Goal: Complete application form: Complete application form

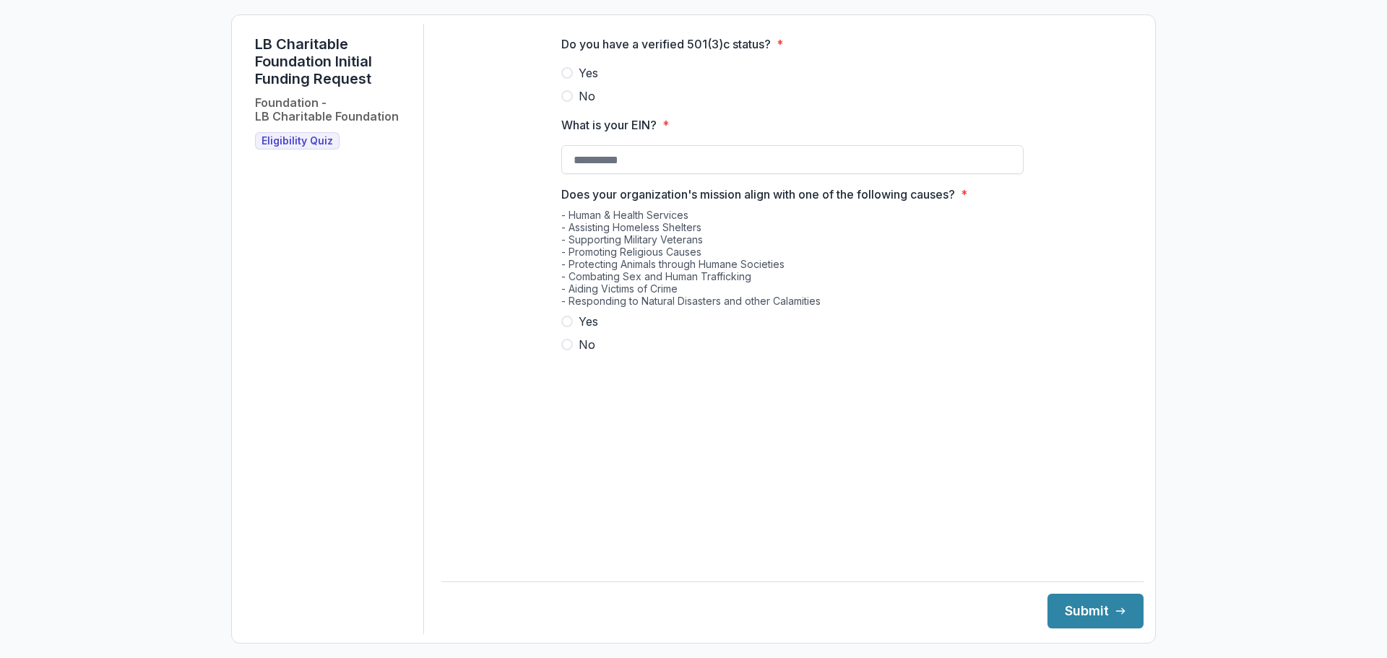
click at [602, 82] on label "Yes" at bounding box center [792, 72] width 462 height 17
click at [676, 163] on input "What is your EIN? *" at bounding box center [792, 159] width 462 height 29
click at [580, 330] on span "Yes" at bounding box center [589, 321] width 20 height 17
type input "**********"
click at [1084, 619] on button "Submit" at bounding box center [1096, 611] width 96 height 35
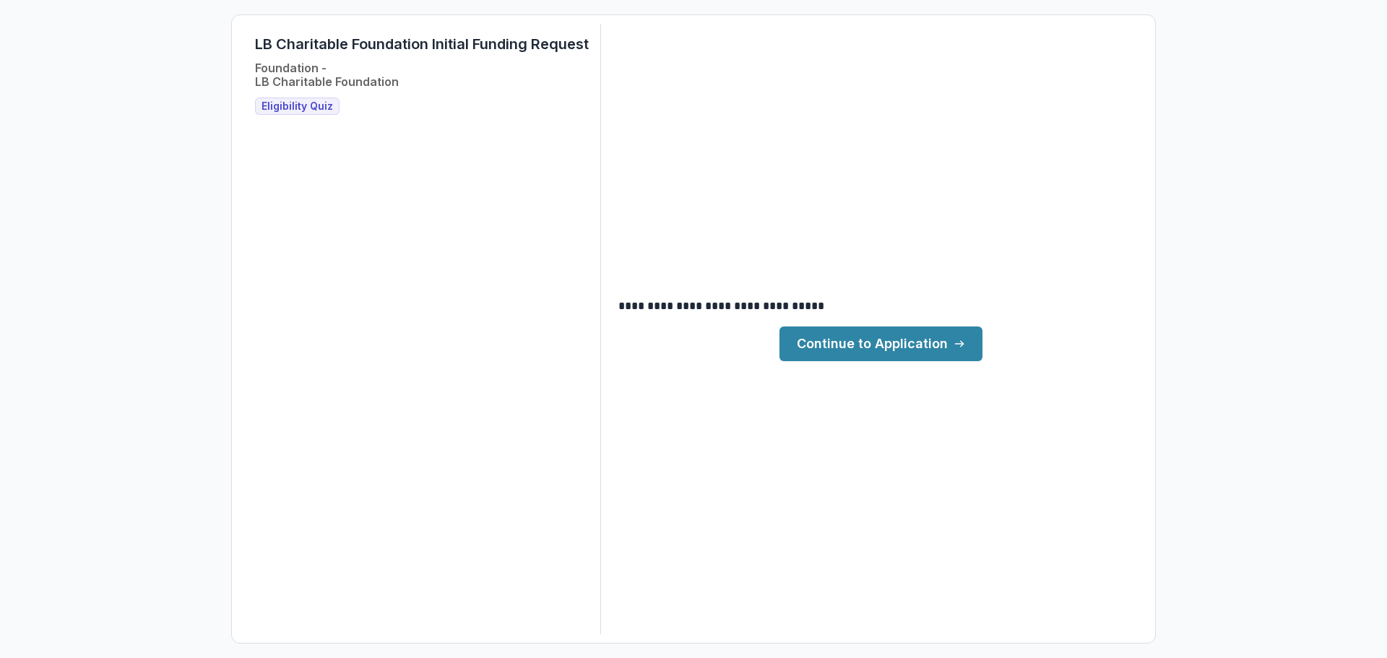
click at [856, 350] on link "Continue to Application" at bounding box center [881, 344] width 203 height 35
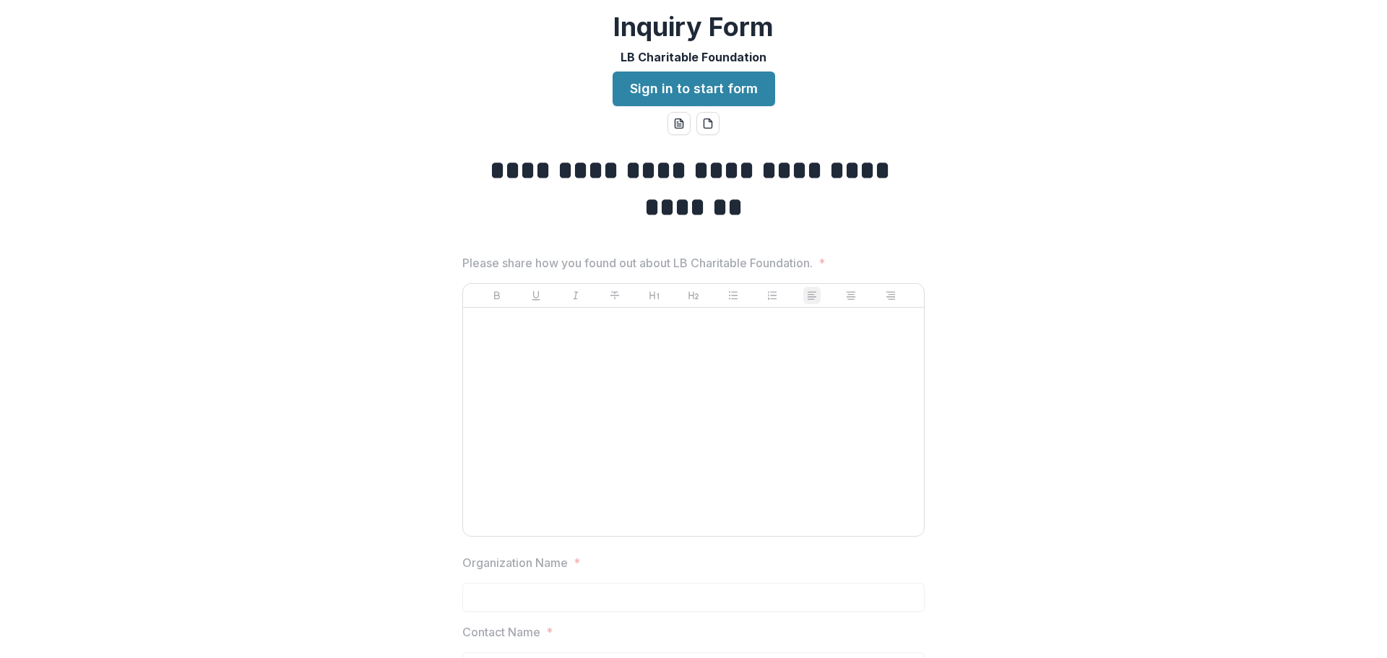
click at [772, 379] on div at bounding box center [693, 422] width 449 height 217
drag, startPoint x: 633, startPoint y: 366, endPoint x: 610, endPoint y: 348, distance: 29.3
click at [632, 366] on div at bounding box center [693, 422] width 449 height 217
click at [568, 321] on p at bounding box center [693, 322] width 449 height 16
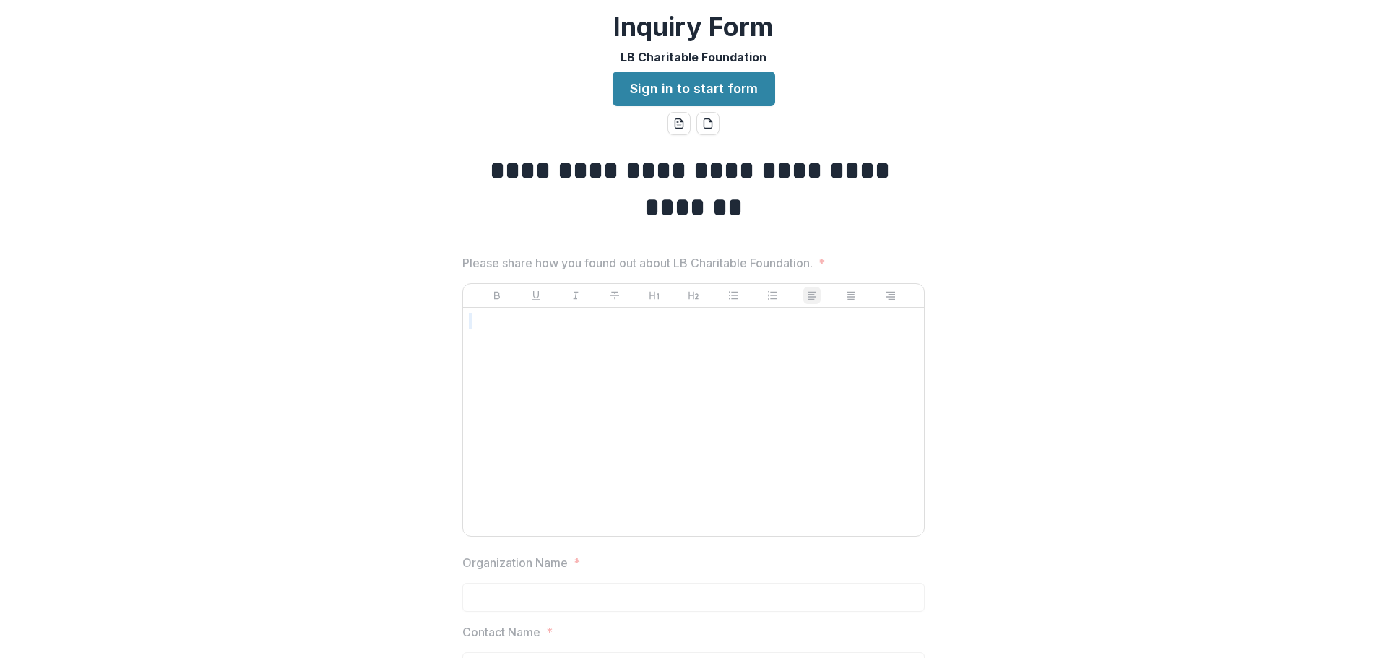
click at [568, 321] on p at bounding box center [693, 322] width 449 height 16
click at [567, 322] on p at bounding box center [693, 322] width 449 height 16
click at [565, 330] on div at bounding box center [693, 422] width 449 height 217
click at [514, 352] on div at bounding box center [693, 422] width 449 height 217
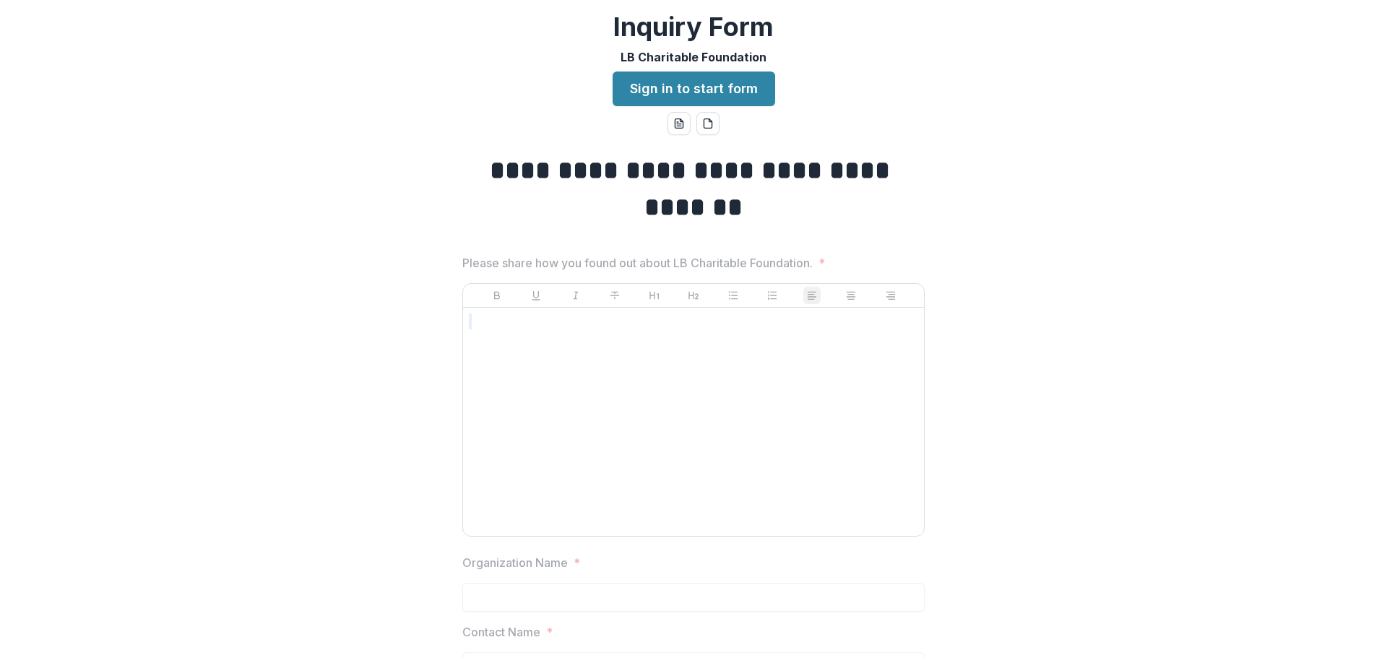
click at [680, 395] on div at bounding box center [693, 422] width 449 height 217
click at [569, 329] on div at bounding box center [693, 422] width 449 height 217
click at [544, 329] on p at bounding box center [693, 322] width 449 height 16
click at [545, 327] on p at bounding box center [693, 322] width 449 height 16
drag, startPoint x: 777, startPoint y: 421, endPoint x: 798, endPoint y: 415, distance: 22.4
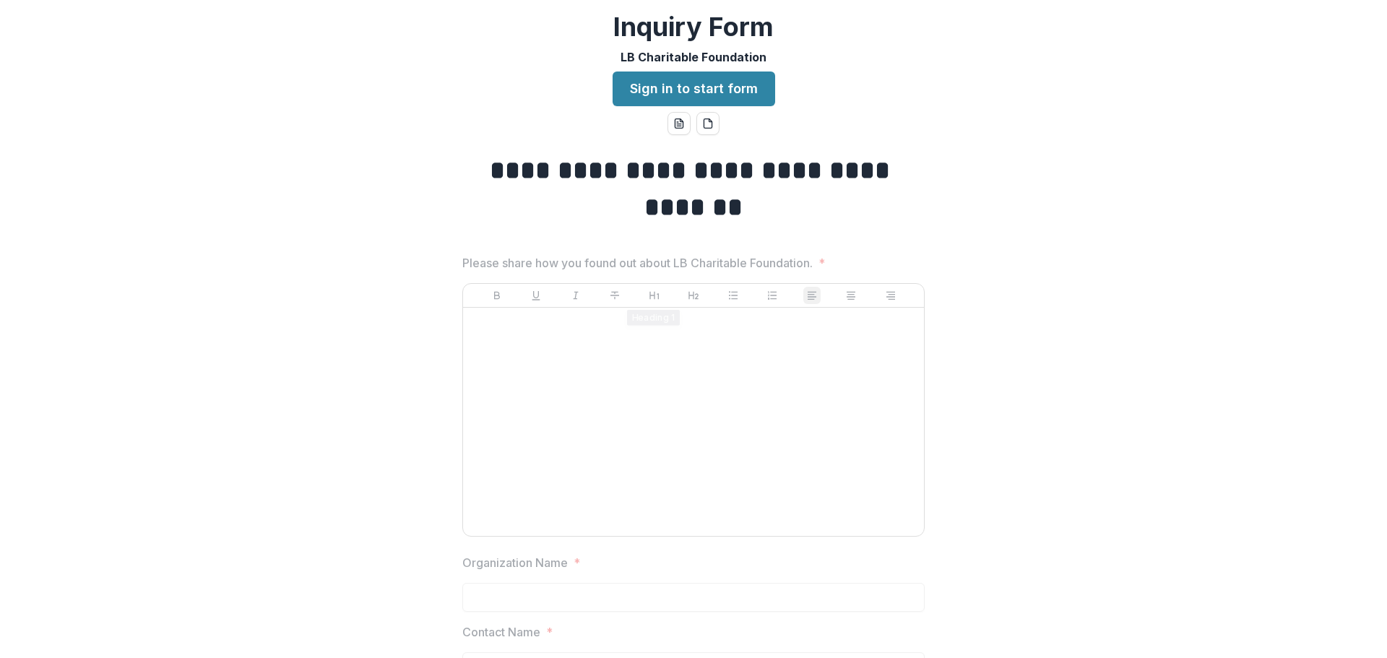
click at [777, 421] on div at bounding box center [693, 422] width 449 height 217
click at [749, 337] on div at bounding box center [693, 422] width 449 height 217
click at [770, 345] on div at bounding box center [693, 422] width 449 height 217
click at [603, 362] on div at bounding box center [693, 422] width 449 height 217
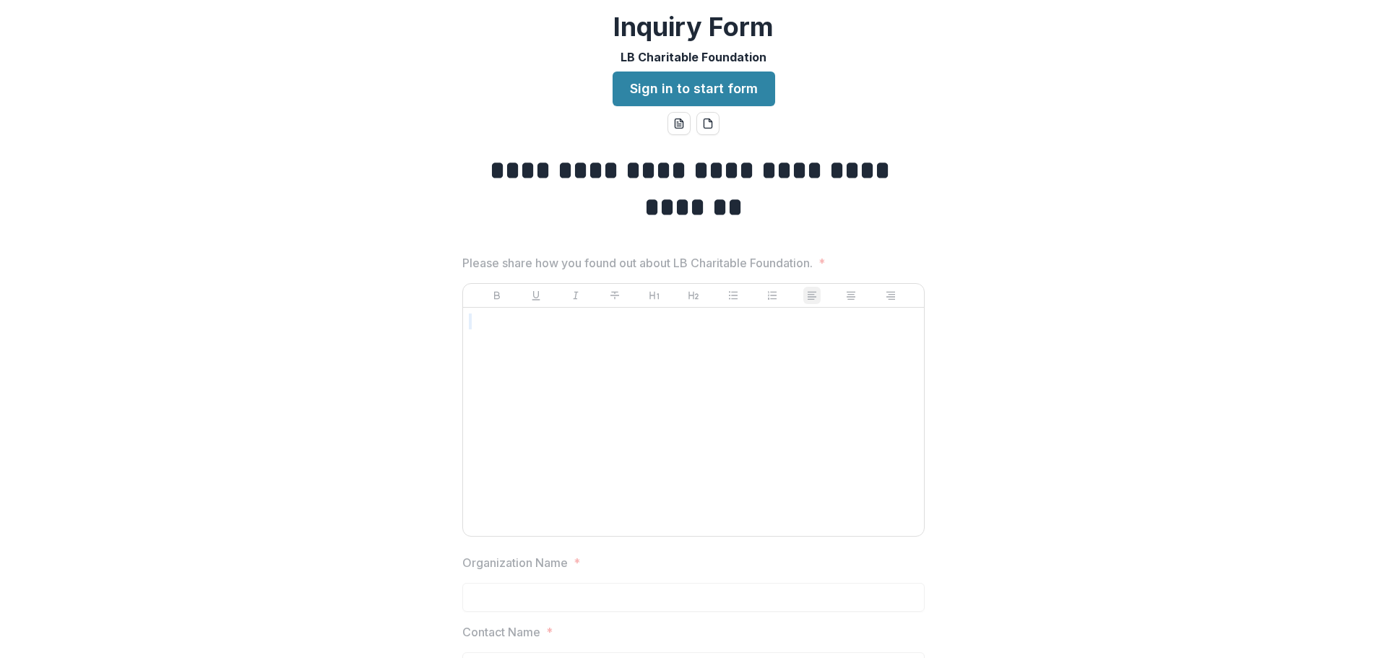
click at [608, 350] on div at bounding box center [693, 422] width 449 height 217
click at [615, 340] on div at bounding box center [693, 422] width 449 height 217
click at [616, 340] on div at bounding box center [693, 422] width 449 height 217
click at [618, 319] on p at bounding box center [693, 322] width 449 height 16
drag, startPoint x: 616, startPoint y: 319, endPoint x: 599, endPoint y: 320, distance: 17.4
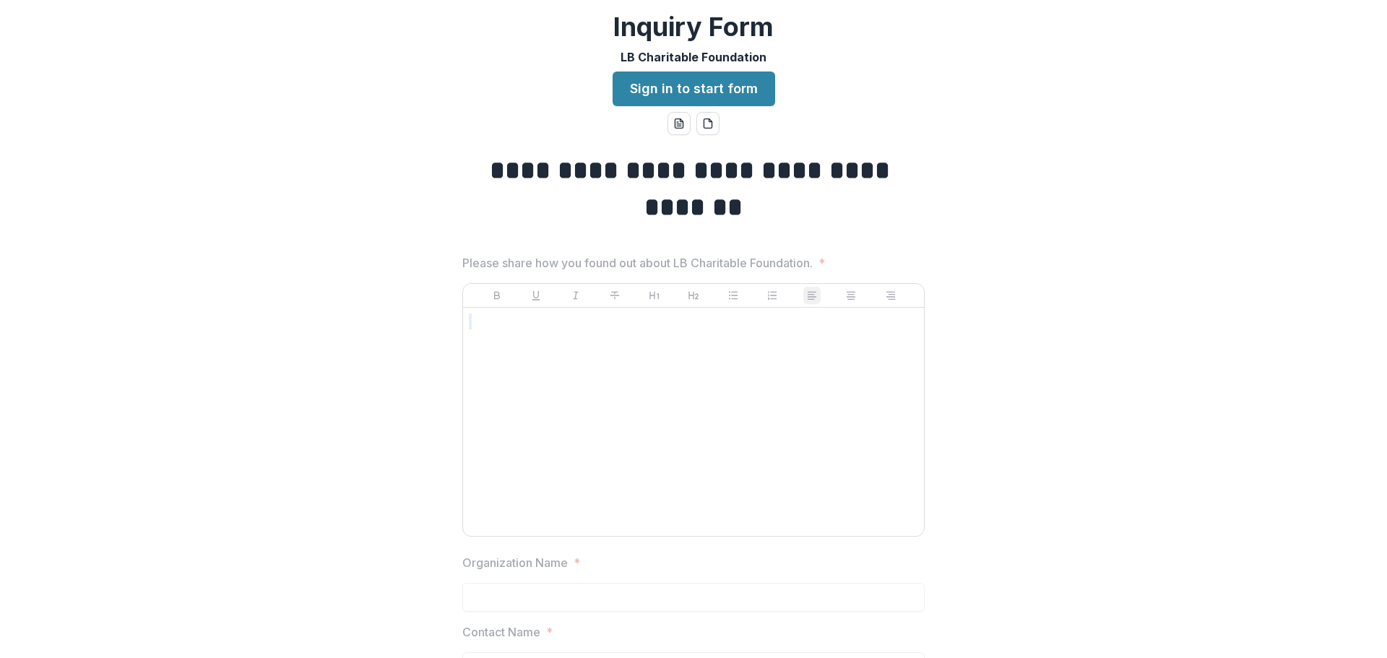
click at [613, 320] on p at bounding box center [693, 322] width 449 height 16
click at [591, 322] on p at bounding box center [693, 322] width 449 height 16
click at [754, 86] on link "Sign in to start form" at bounding box center [694, 89] width 163 height 35
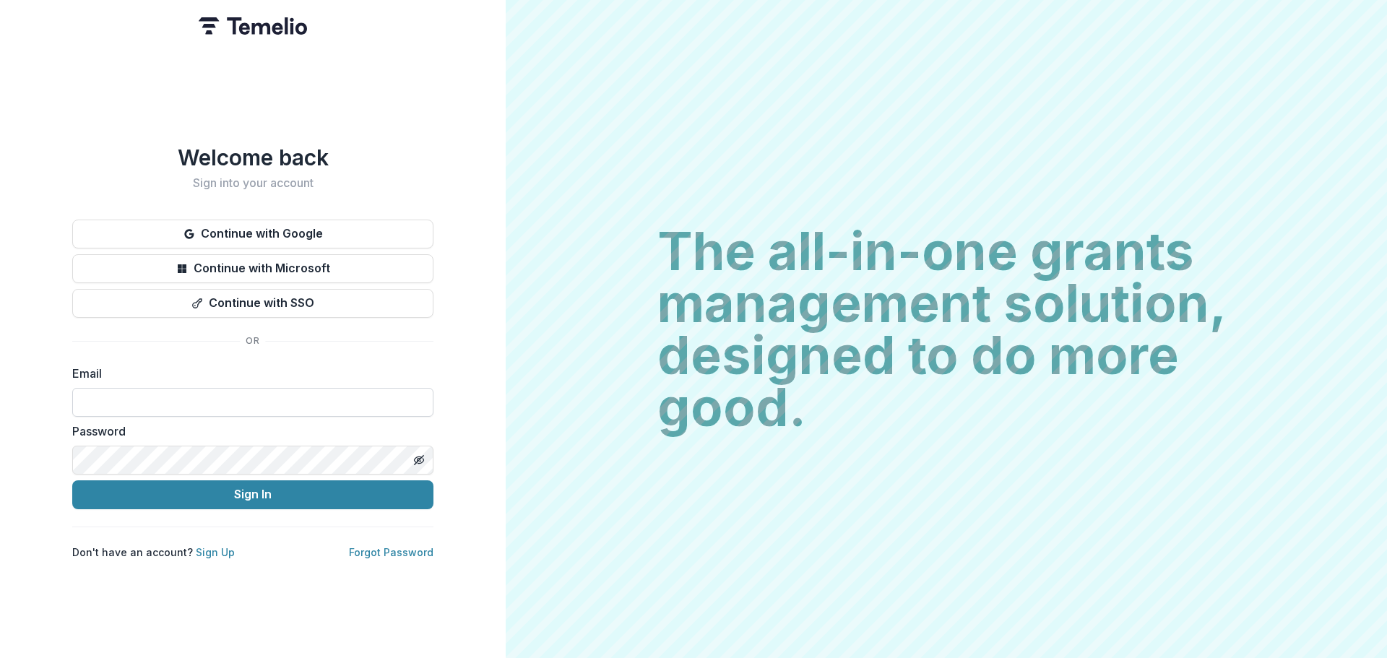
click at [176, 408] on input at bounding box center [252, 402] width 361 height 29
type input "**********"
click at [72, 481] on button "Sign In" at bounding box center [252, 495] width 361 height 29
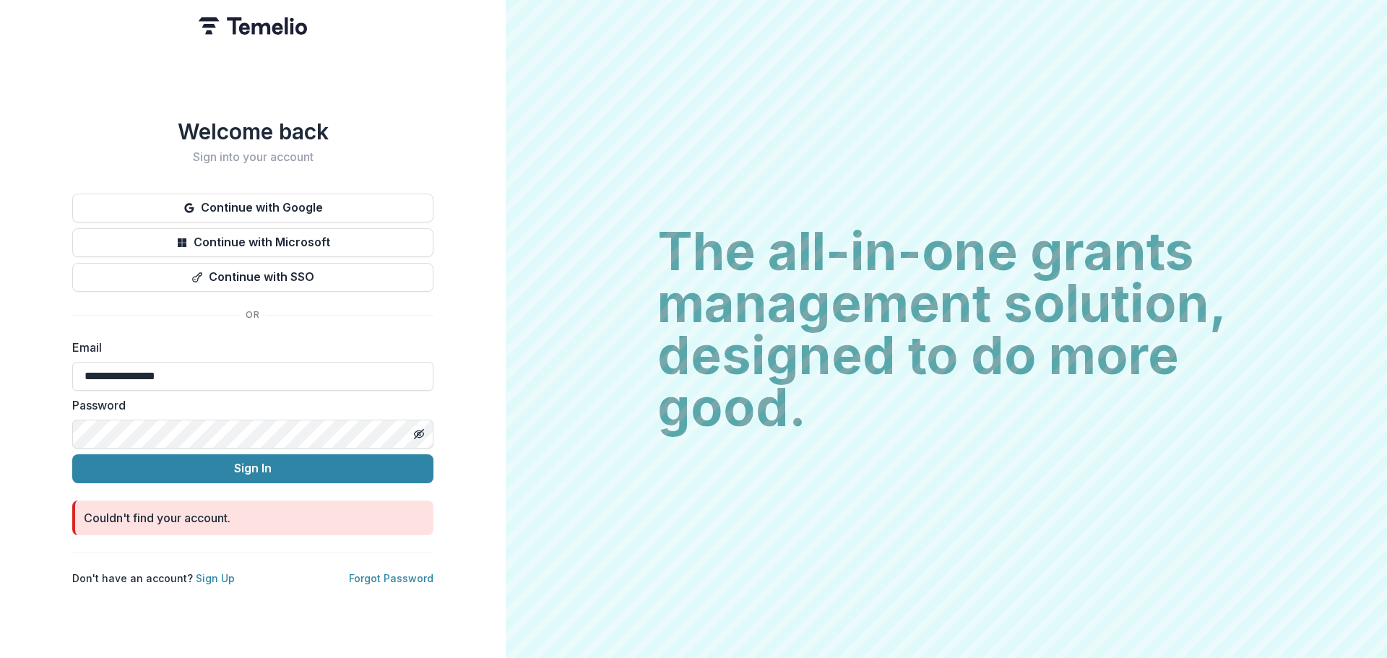
click at [72, 455] on button "Sign In" at bounding box center [252, 469] width 361 height 29
click at [224, 362] on input "**********" at bounding box center [252, 376] width 361 height 29
click at [199, 573] on link "Sign Up" at bounding box center [215, 578] width 39 height 12
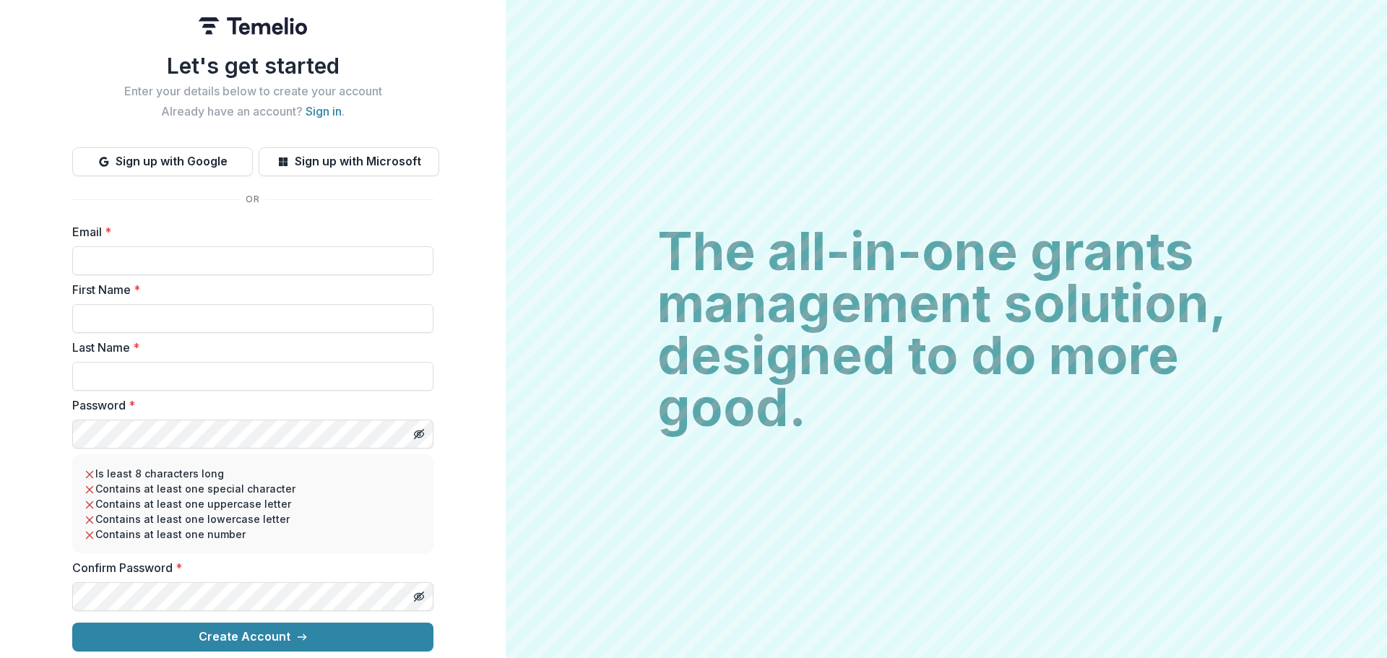
click at [209, 273] on form "Email * First Name * Last Name * Password * Is least 8 characters long Contains…" at bounding box center [252, 437] width 361 height 428
click at [207, 266] on input "Email *" at bounding box center [252, 260] width 361 height 29
type input "*"
type input "**********"
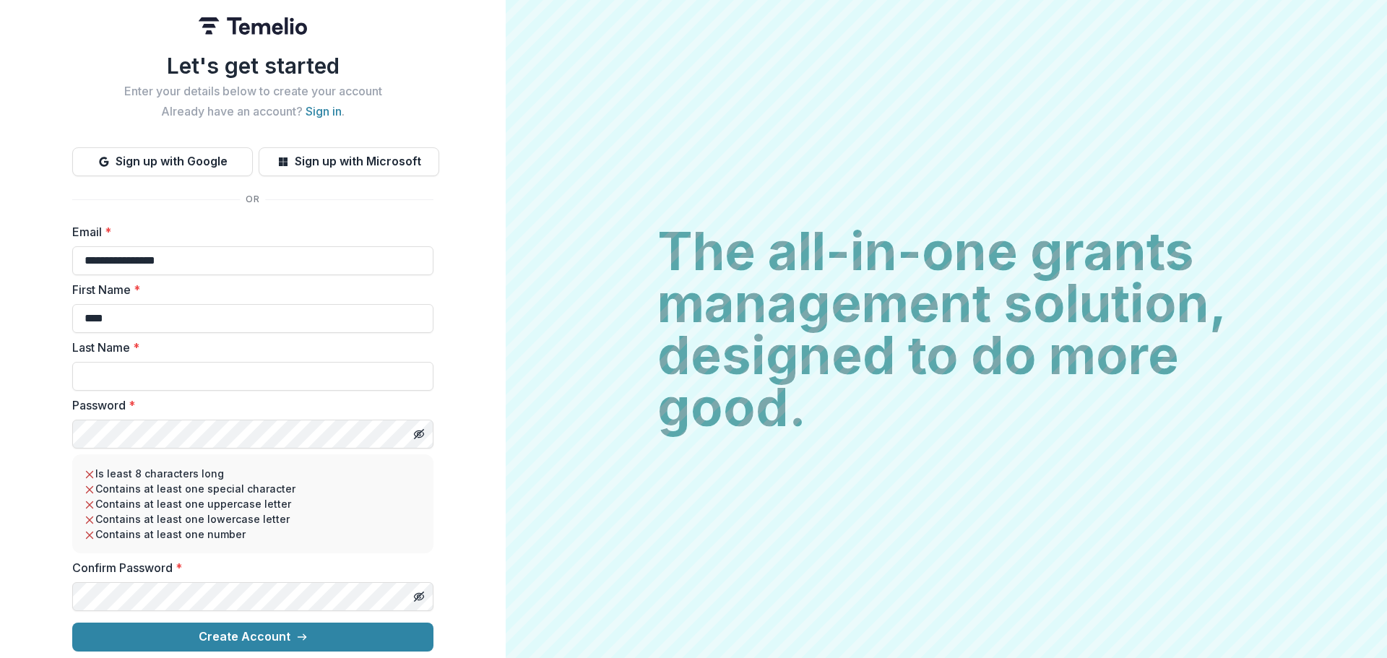
type input "****"
type input "*******"
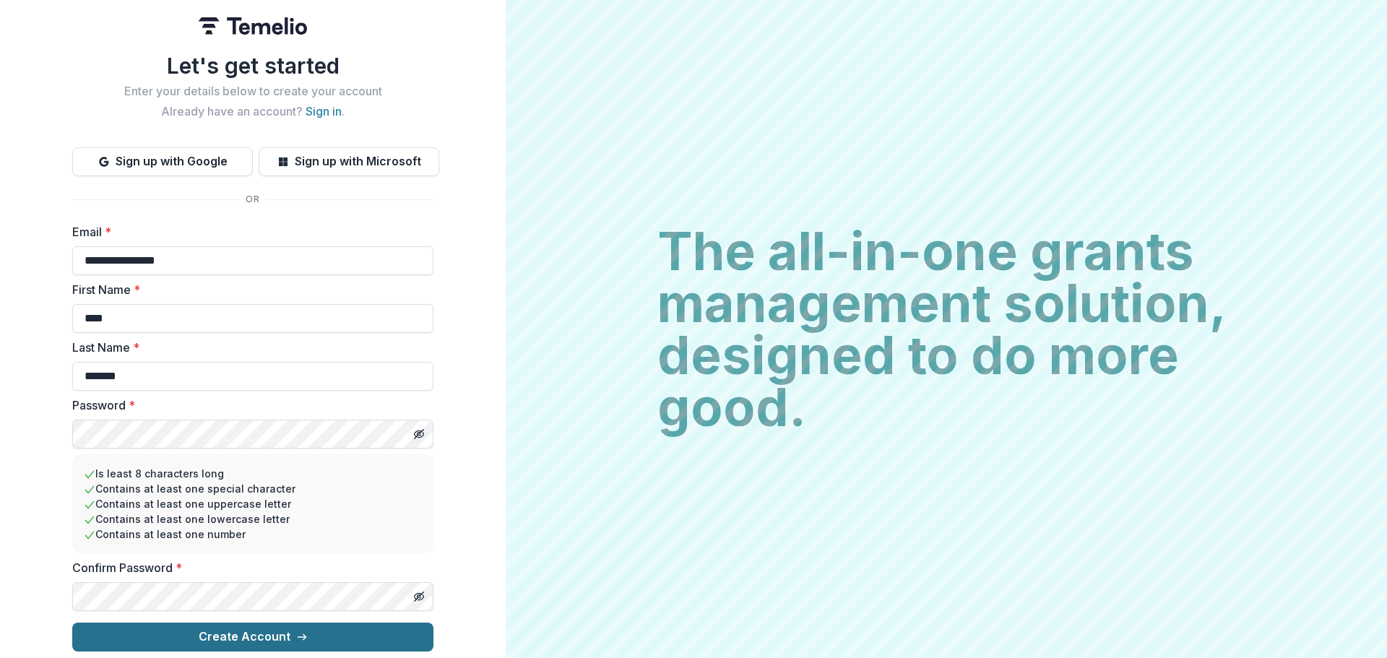
click at [114, 623] on button "Create Account" at bounding box center [252, 637] width 361 height 29
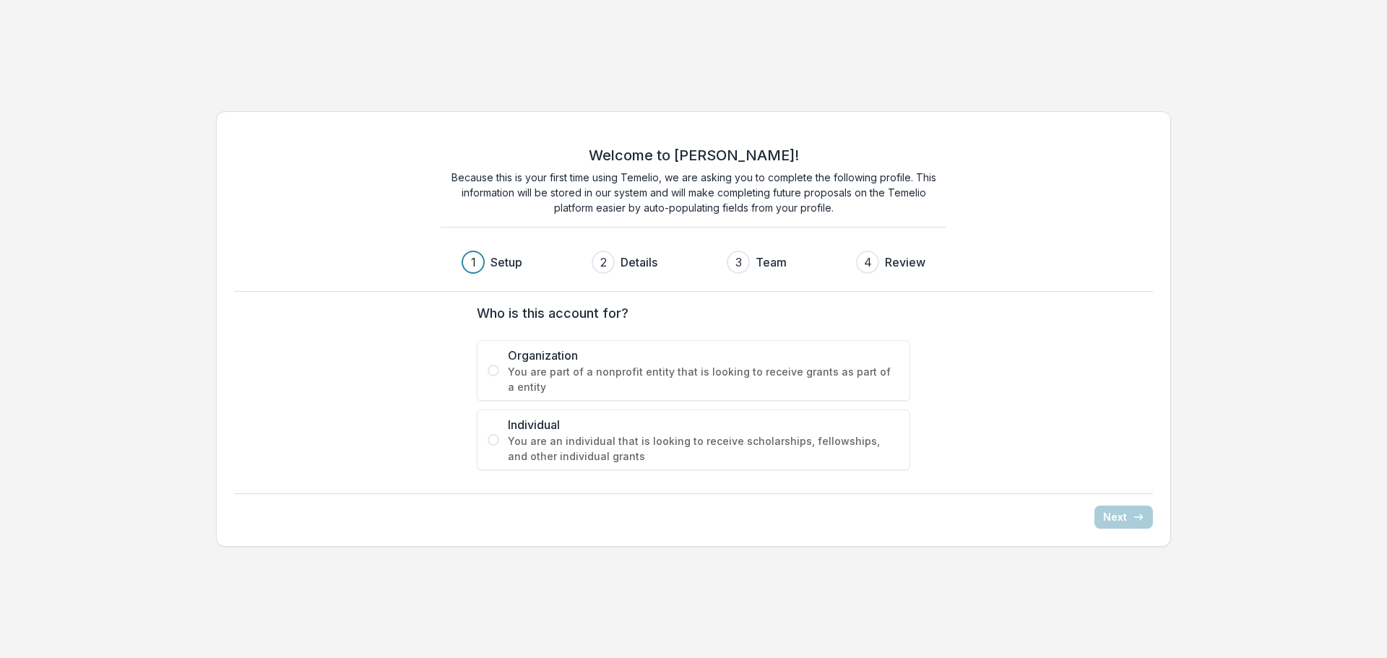
click at [508, 387] on span "You are part of a nonprofit entity that is looking to receive grants as part of…" at bounding box center [704, 379] width 392 height 30
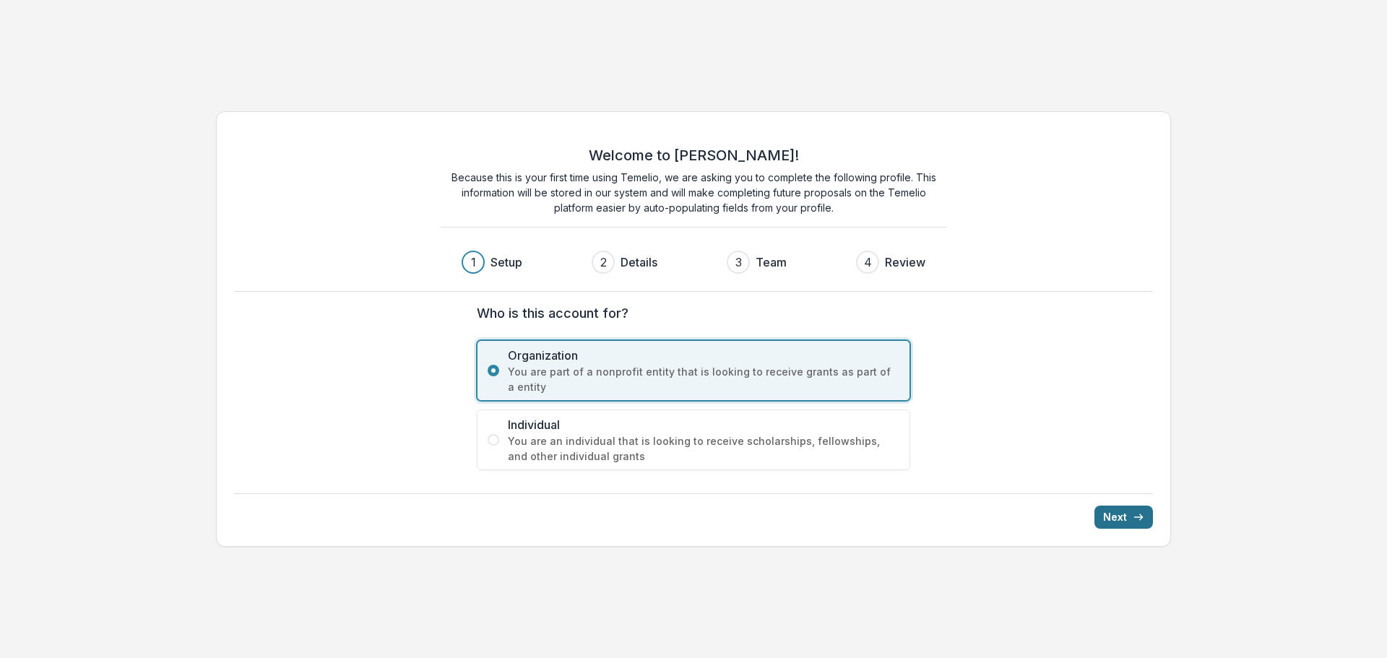
click at [1141, 520] on icon "submit" at bounding box center [1139, 518] width 12 height 12
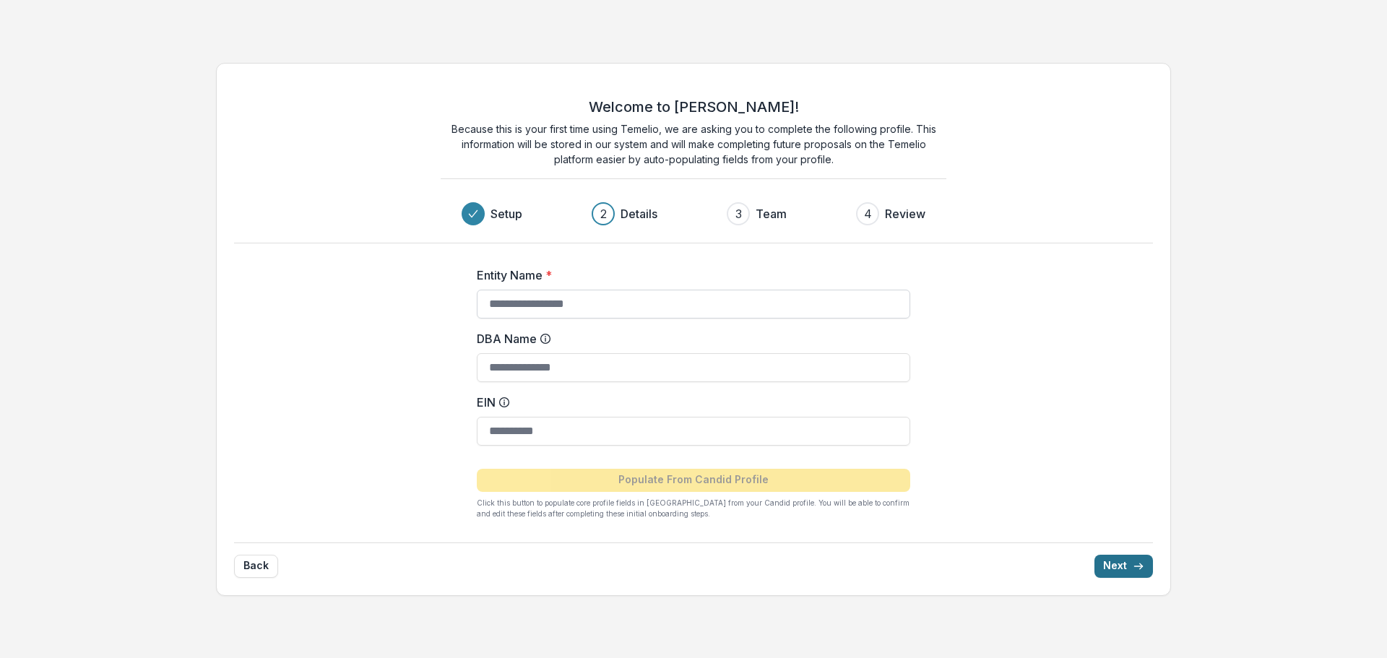
click at [647, 302] on input "Entity Name *" at bounding box center [694, 304] width 434 height 29
type input "**********"
click at [650, 368] on input "DBA Name" at bounding box center [694, 367] width 434 height 29
click at [662, 436] on input "EIN" at bounding box center [694, 431] width 434 height 29
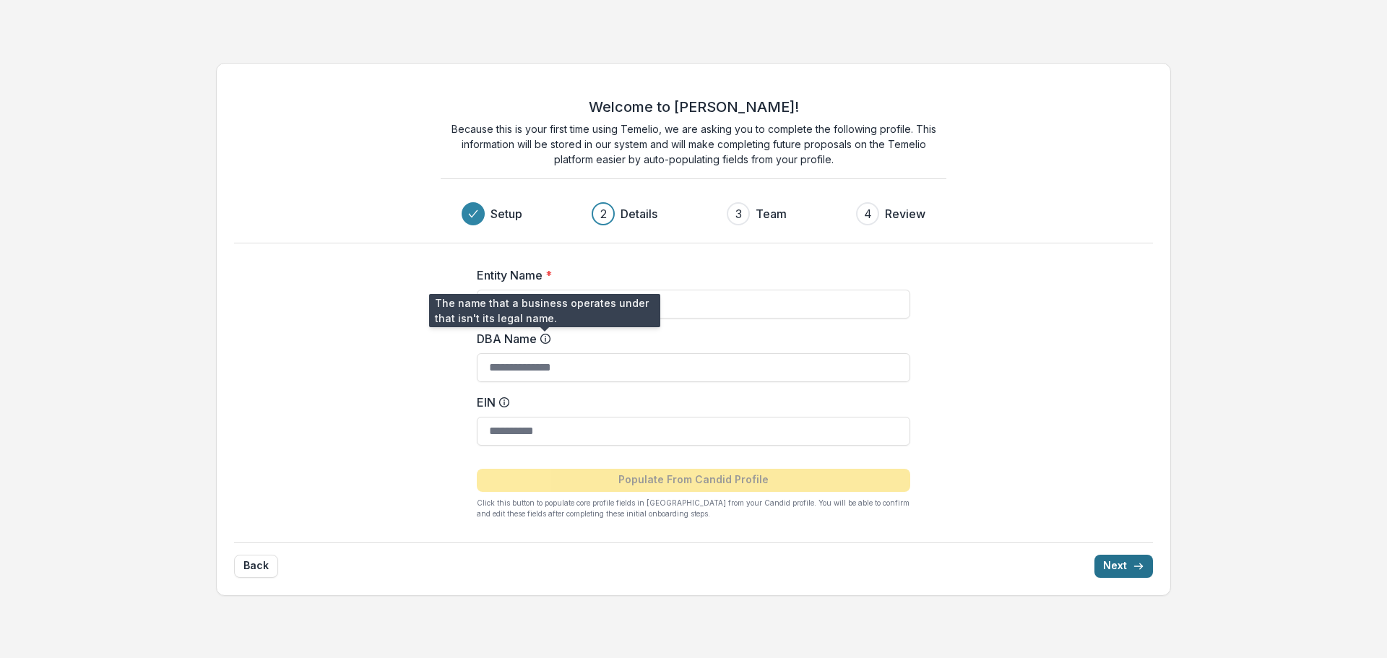
click at [544, 337] on icon at bounding box center [546, 339] width 12 height 12
click at [544, 353] on input "DBA Name" at bounding box center [694, 367] width 434 height 29
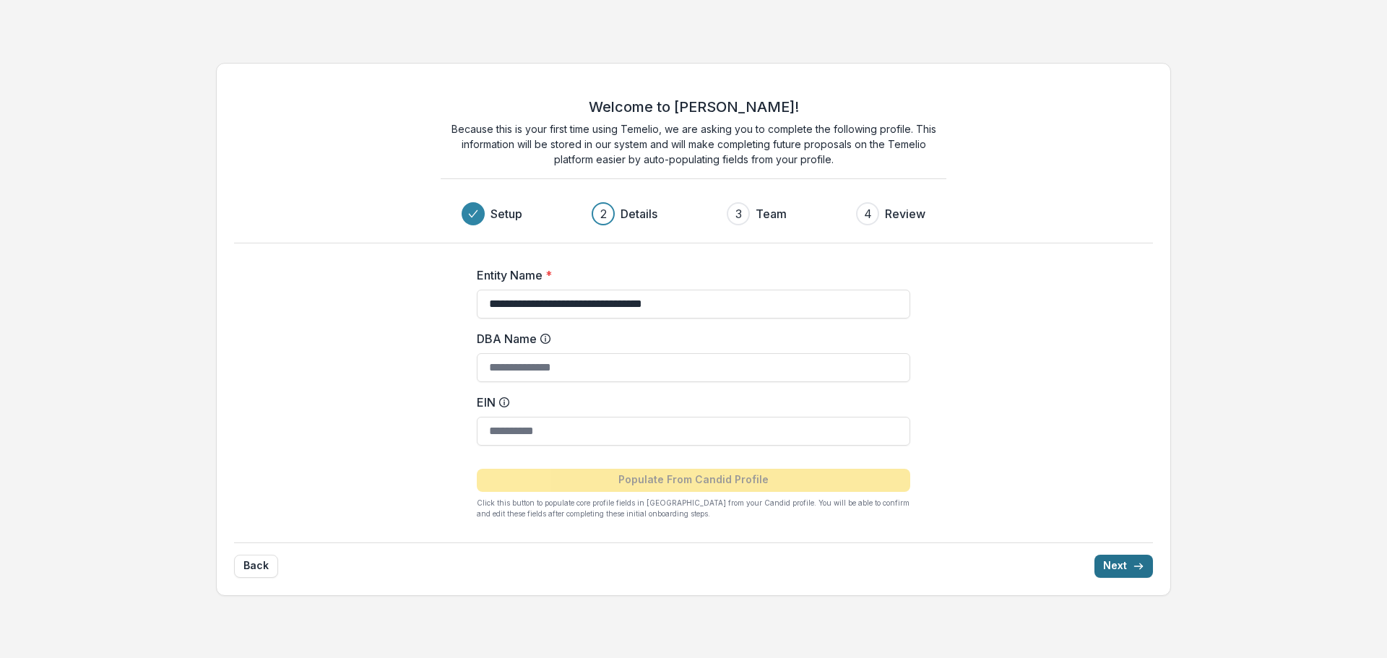
click at [544, 337] on icon at bounding box center [546, 339] width 12 height 12
click at [544, 353] on input "DBA Name" at bounding box center [694, 367] width 434 height 29
click at [544, 337] on icon at bounding box center [546, 339] width 12 height 12
click at [544, 353] on input "DBA Name" at bounding box center [694, 367] width 434 height 29
click at [544, 337] on icon at bounding box center [546, 339] width 12 height 12
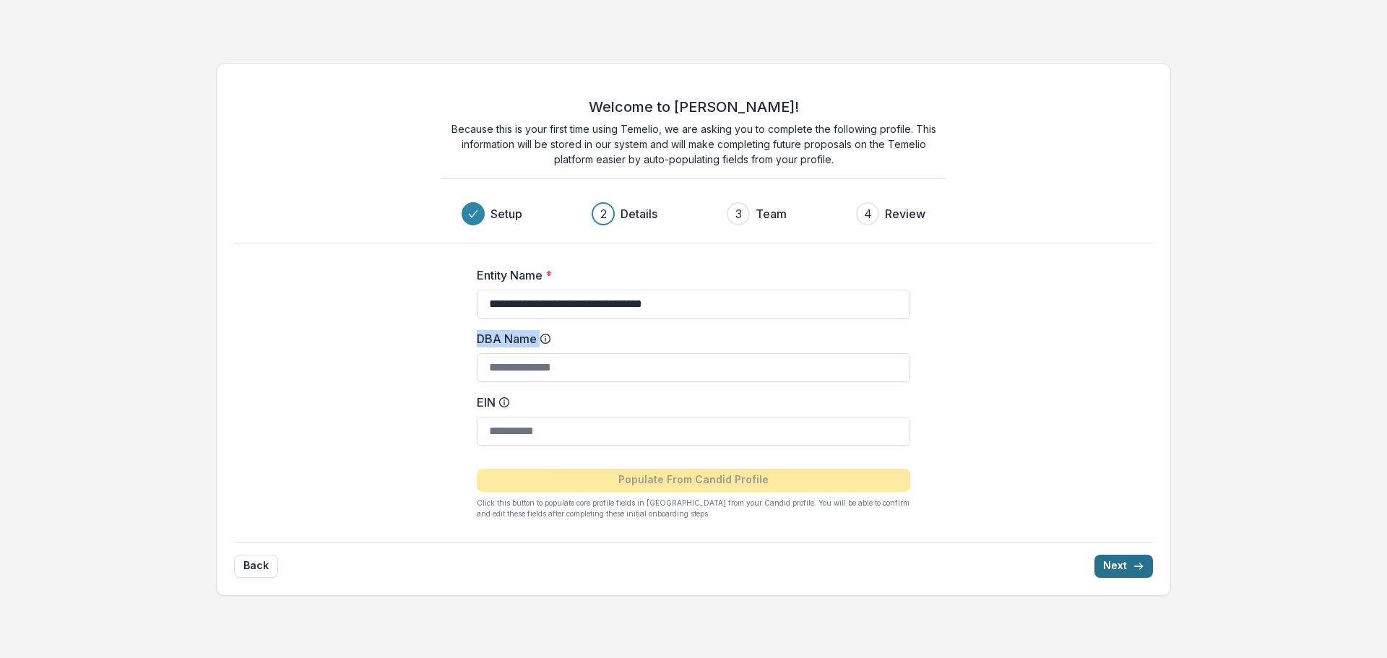
click at [544, 353] on input "DBA Name" at bounding box center [694, 367] width 434 height 29
click at [547, 376] on input "DBA Name" at bounding box center [694, 367] width 434 height 29
click at [611, 444] on input "EIN" at bounding box center [694, 431] width 434 height 29
click at [629, 371] on input "DBA Name" at bounding box center [694, 367] width 434 height 29
click at [693, 426] on input "EIN" at bounding box center [694, 431] width 434 height 29
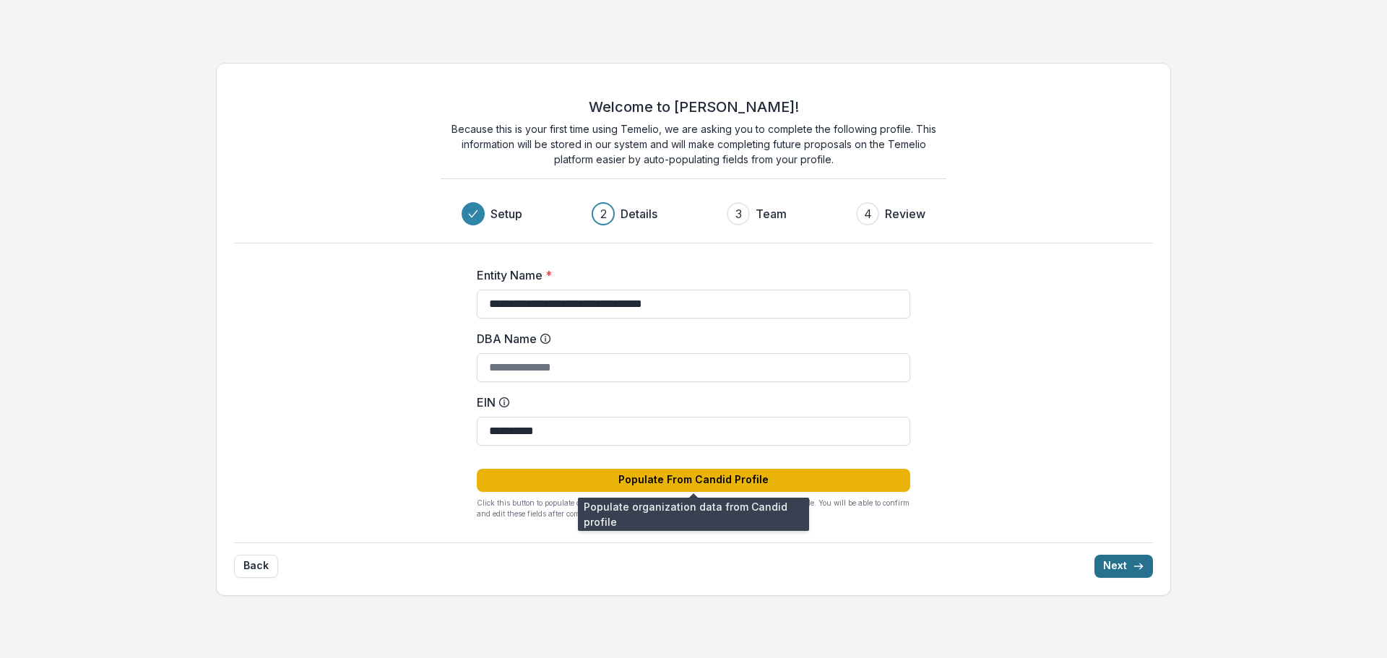
type input "**********"
click at [848, 488] on button "Populate From Candid Profile" at bounding box center [694, 480] width 434 height 23
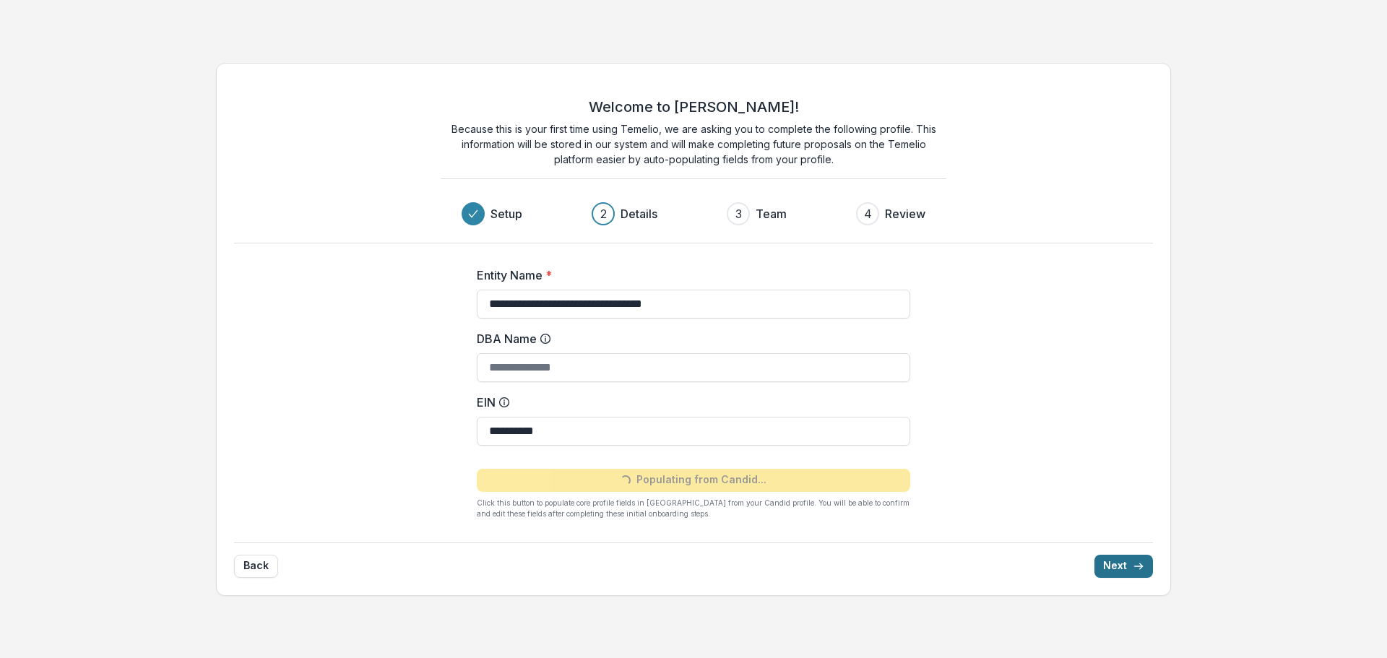
type input "**********"
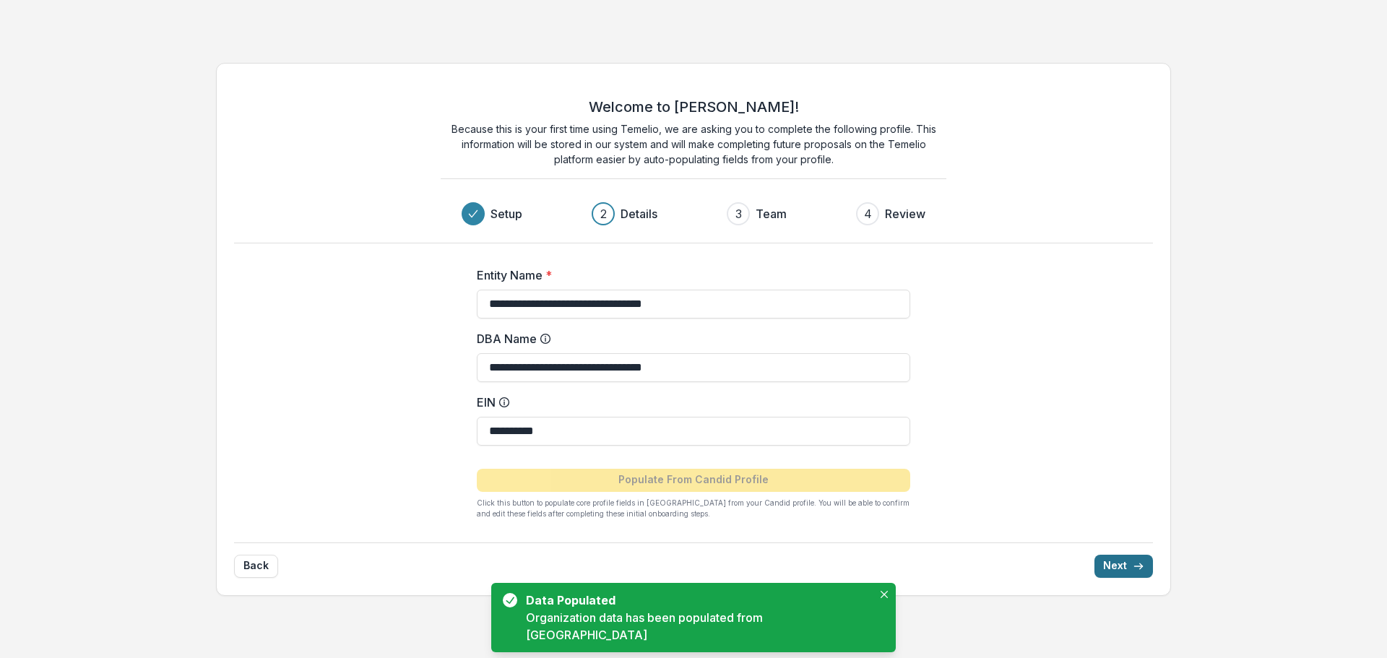
click at [1133, 561] on icon "submit" at bounding box center [1139, 567] width 12 height 12
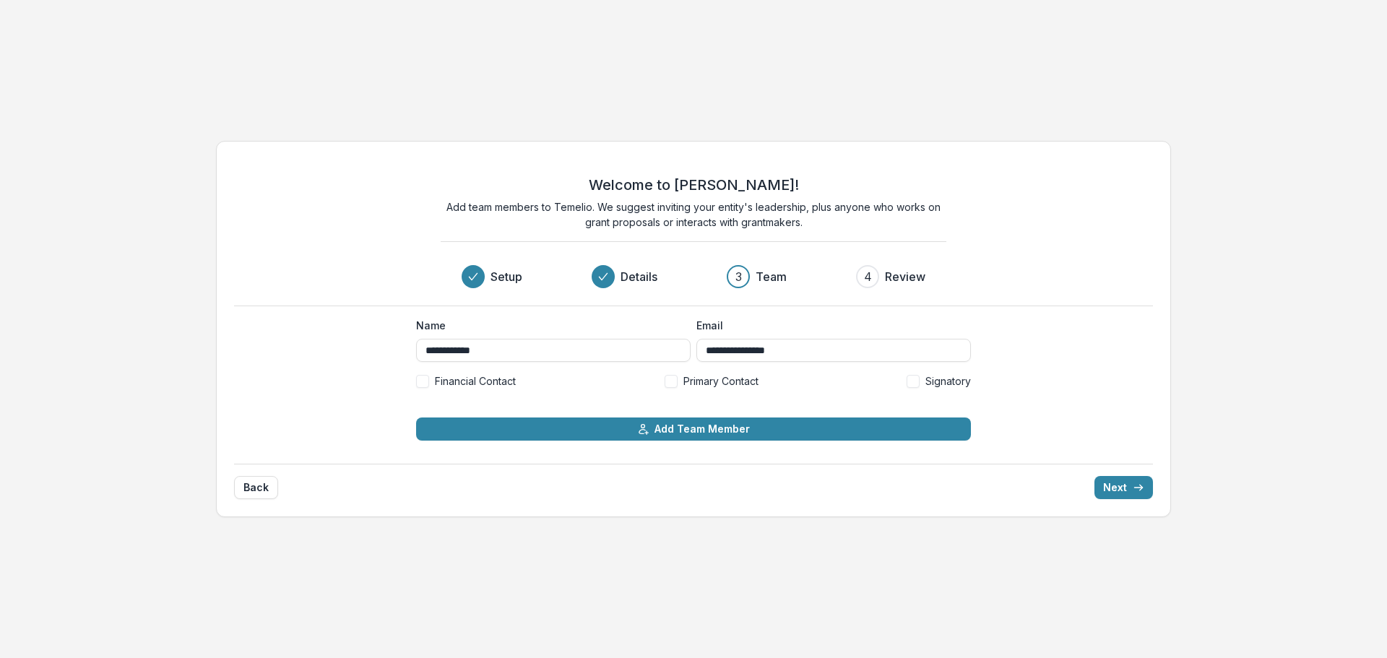
click at [708, 374] on span "Primary Contact" at bounding box center [721, 381] width 75 height 15
click at [1137, 489] on icon "submit" at bounding box center [1139, 488] width 12 height 12
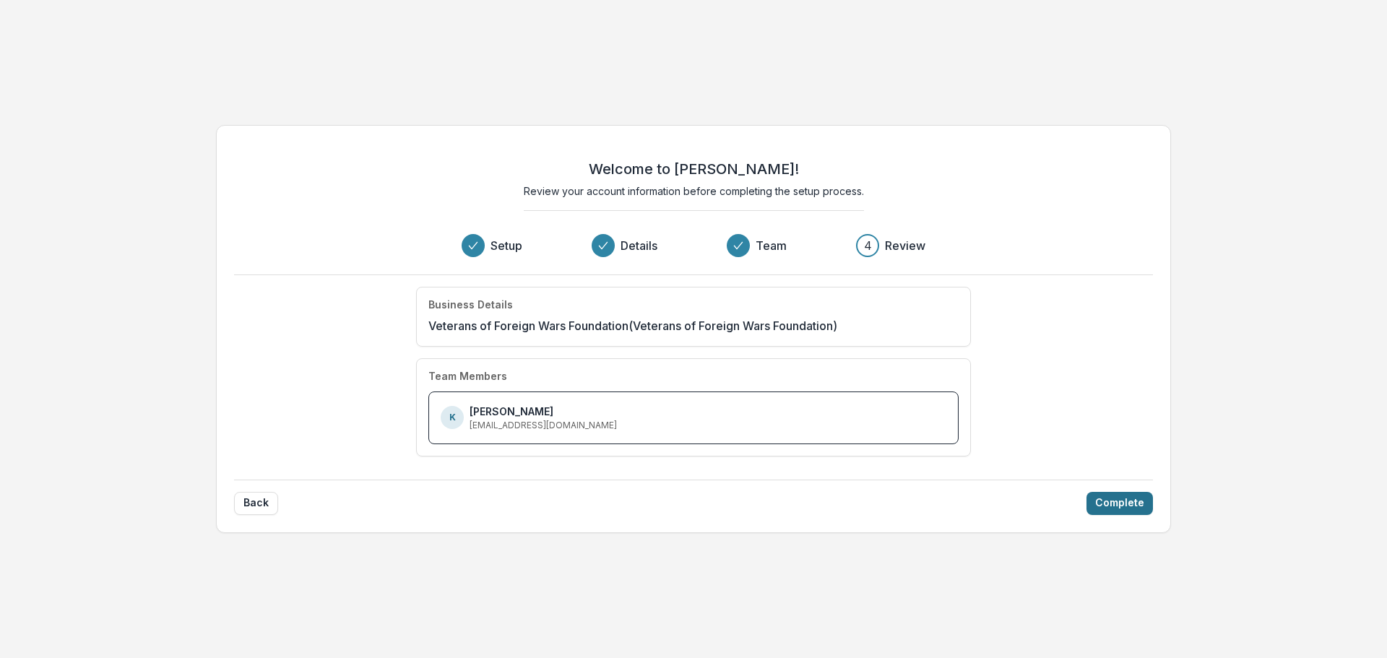
click at [1117, 506] on button "Complete" at bounding box center [1120, 503] width 66 height 23
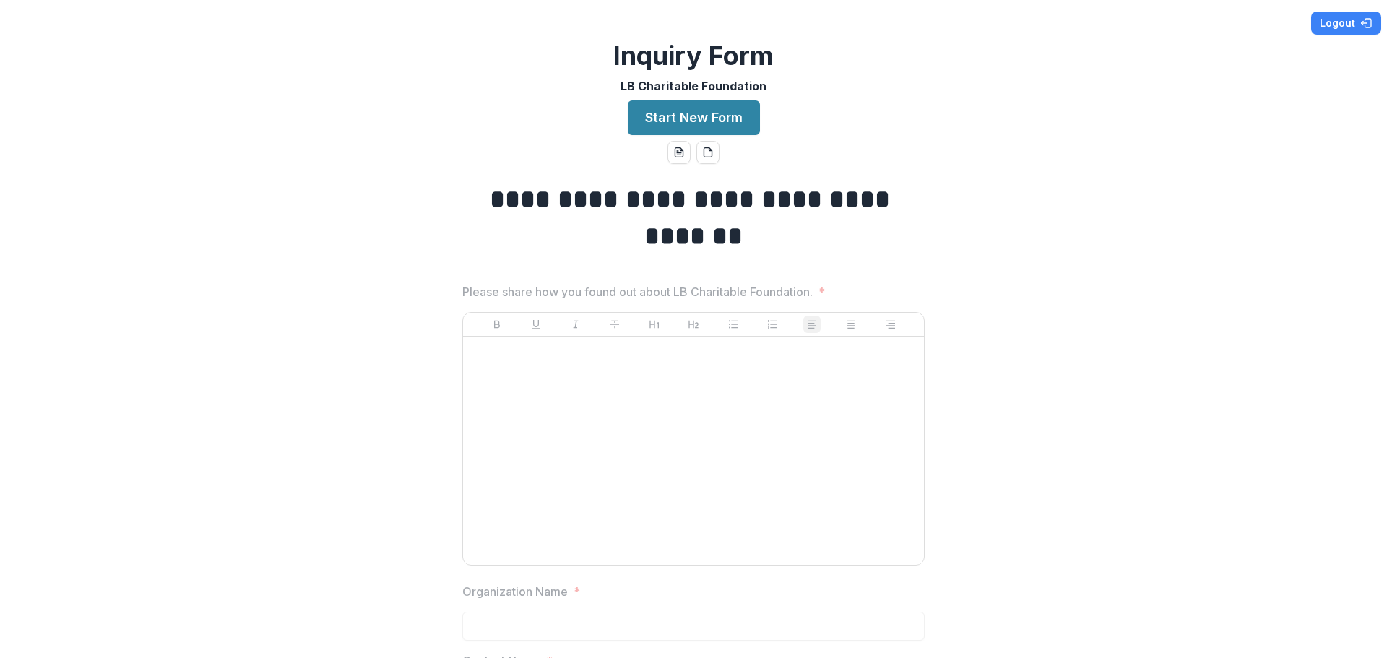
click at [692, 400] on div at bounding box center [693, 451] width 449 height 217
click at [692, 358] on p at bounding box center [693, 351] width 449 height 16
click at [631, 352] on p at bounding box center [693, 351] width 449 height 16
click at [617, 353] on p at bounding box center [693, 351] width 449 height 16
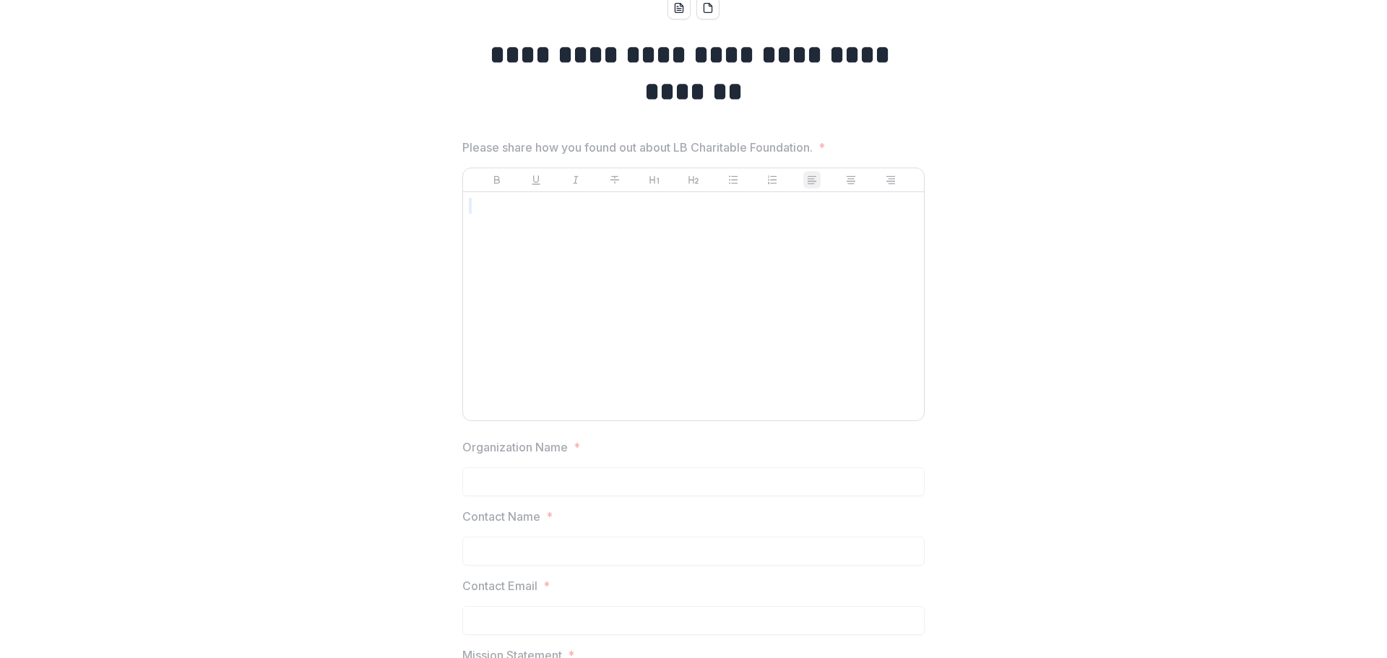
click at [639, 283] on div at bounding box center [693, 306] width 449 height 217
click at [644, 254] on div at bounding box center [693, 306] width 449 height 217
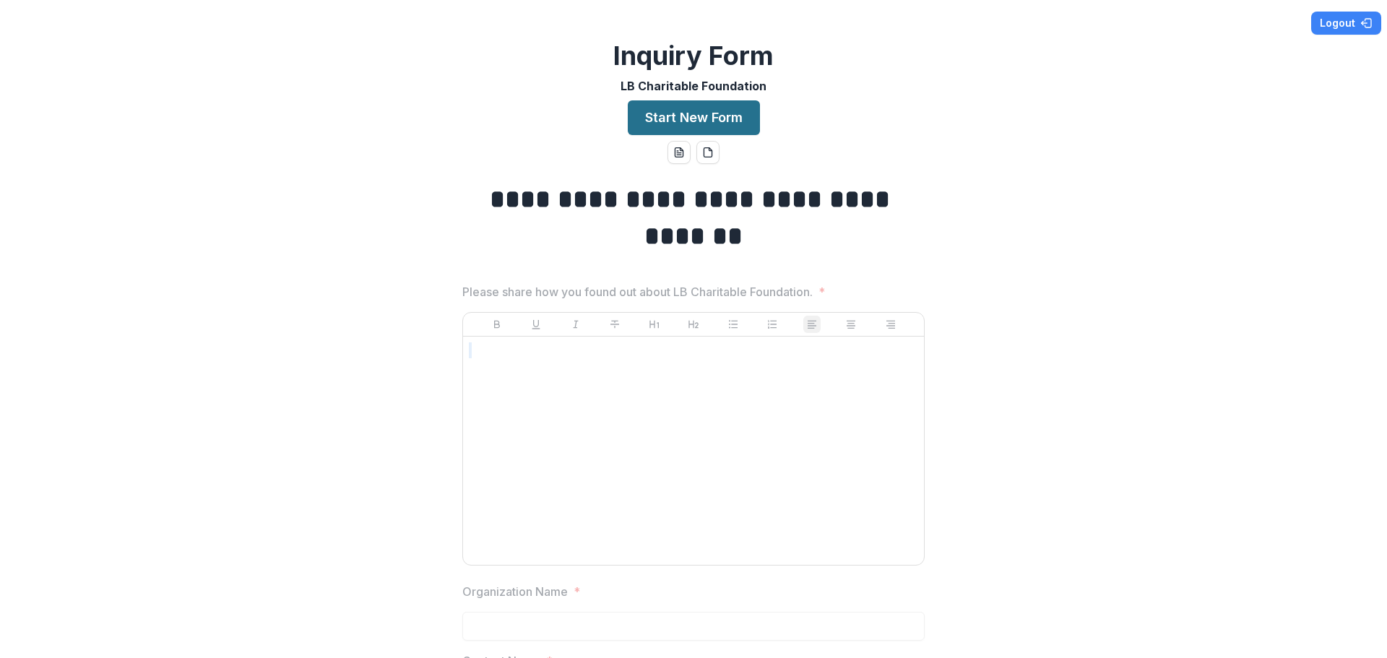
click at [713, 106] on button "Start New Form" at bounding box center [694, 117] width 132 height 35
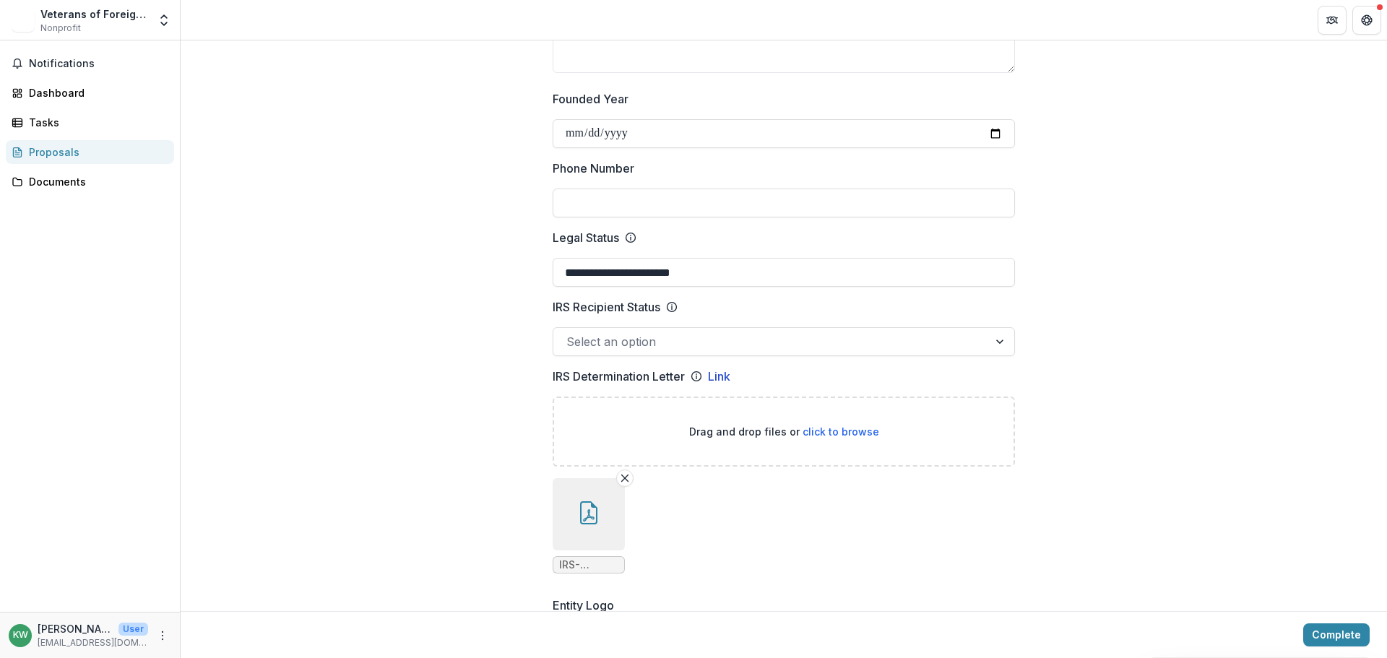
scroll to position [578, 0]
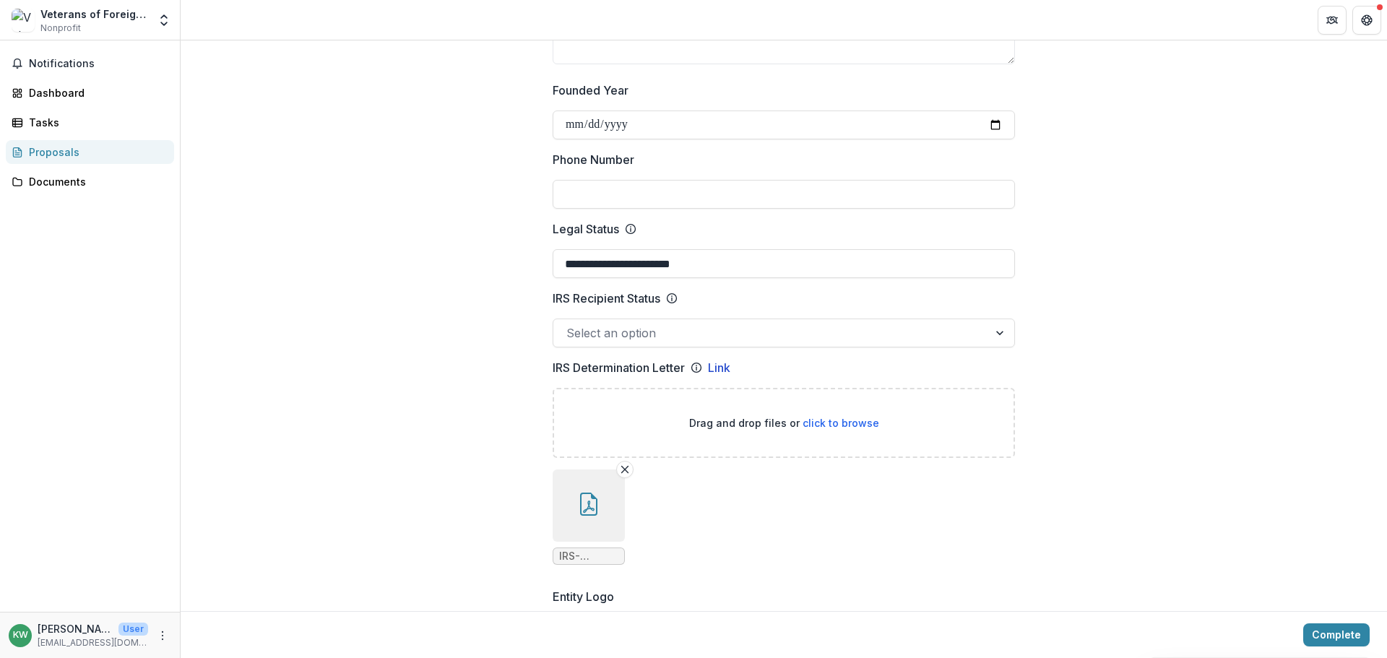
click at [654, 332] on div at bounding box center [771, 333] width 409 height 20
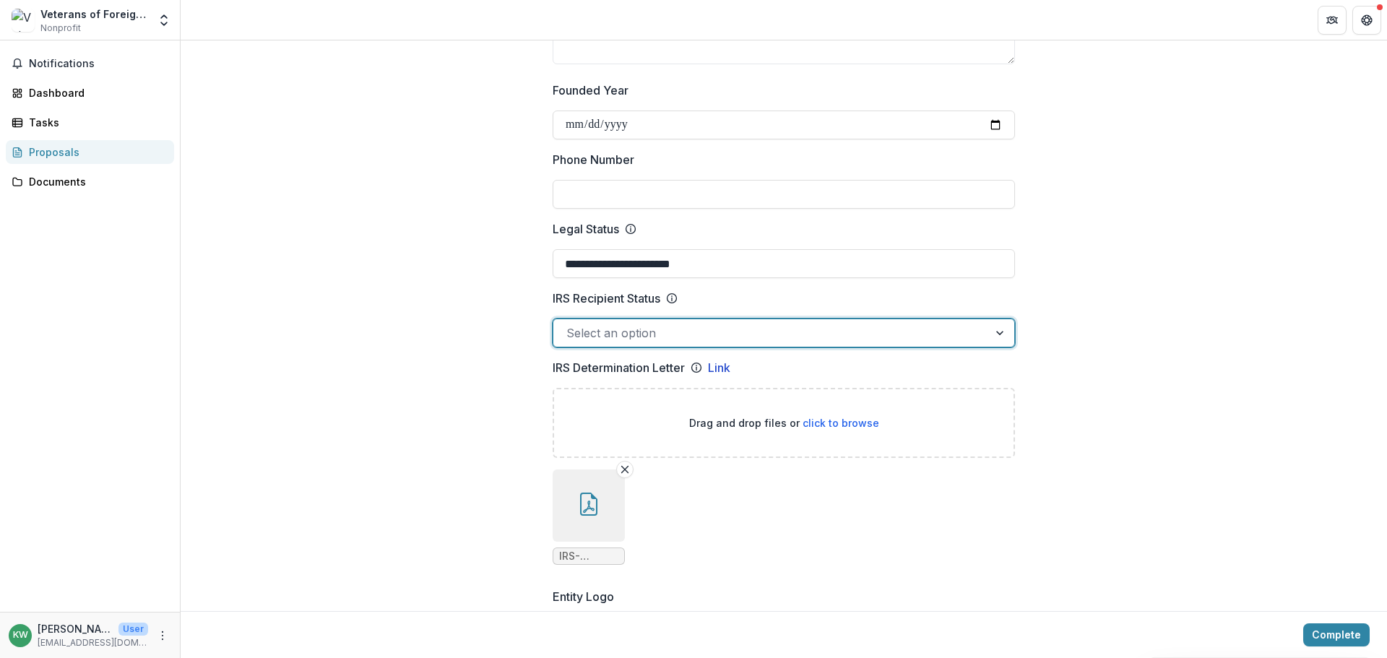
click at [655, 332] on div at bounding box center [771, 333] width 409 height 20
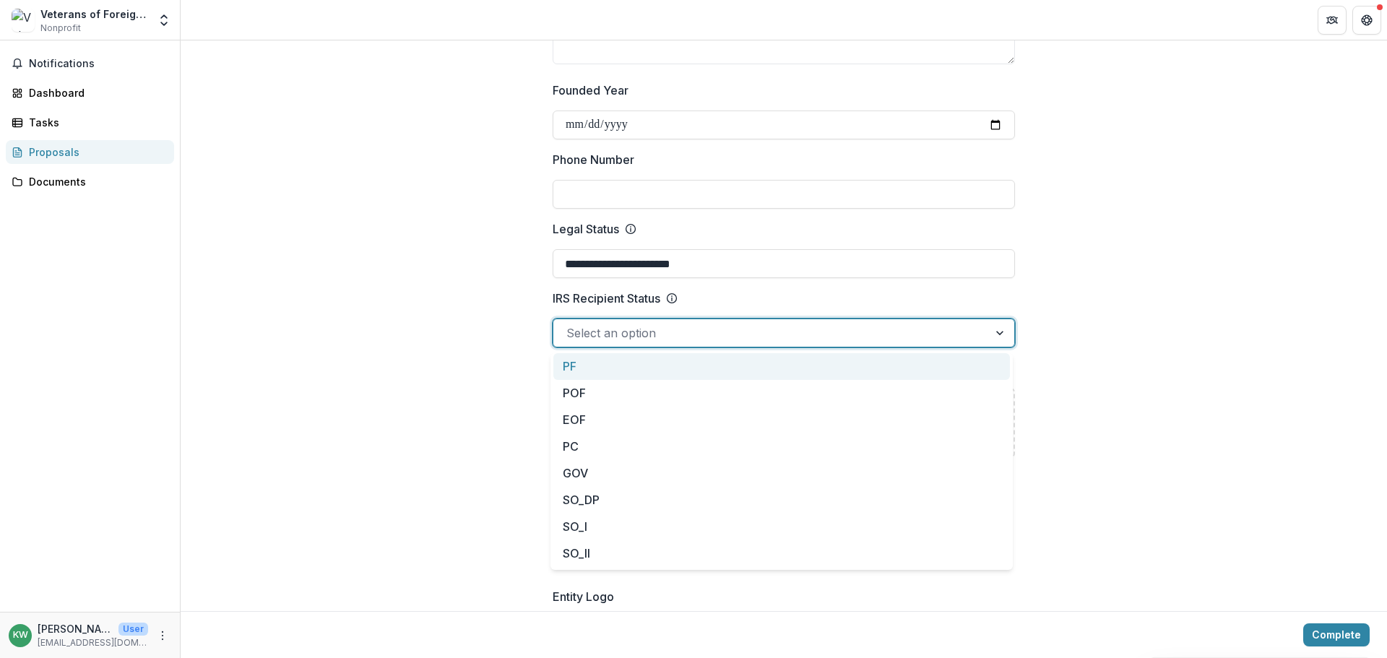
click at [655, 332] on div at bounding box center [771, 333] width 409 height 20
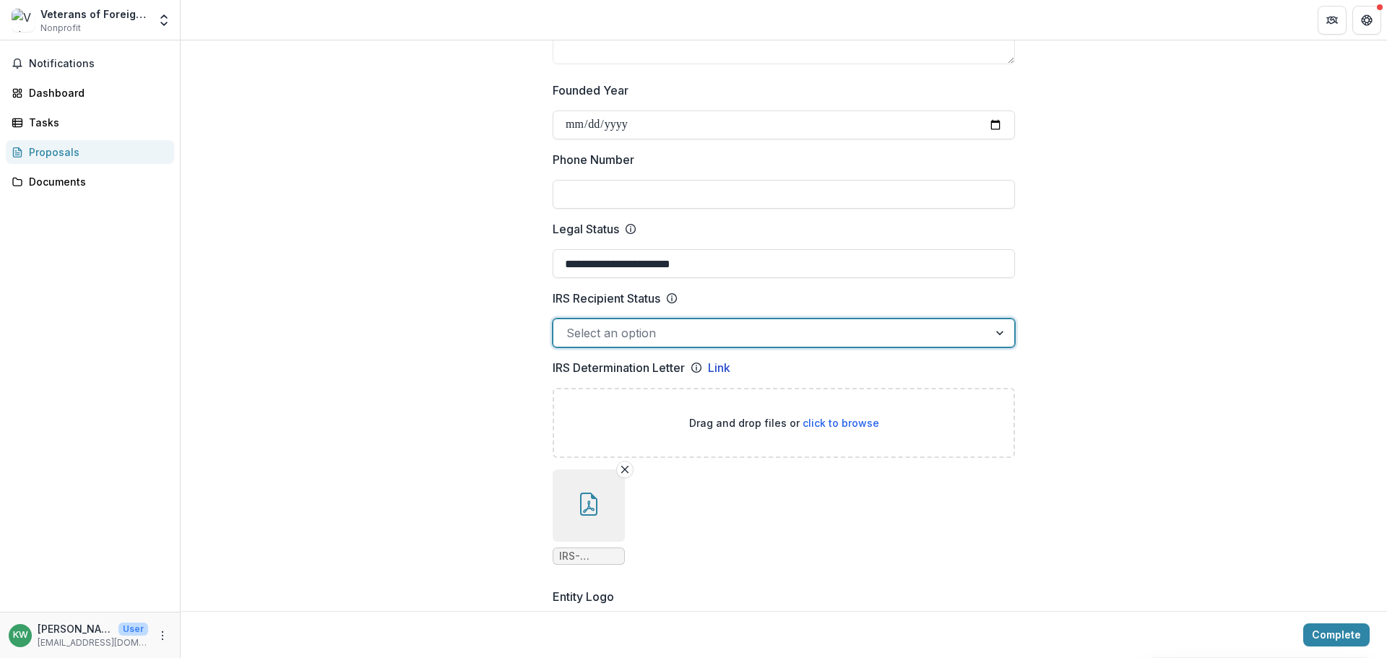
click at [655, 332] on div at bounding box center [771, 333] width 409 height 20
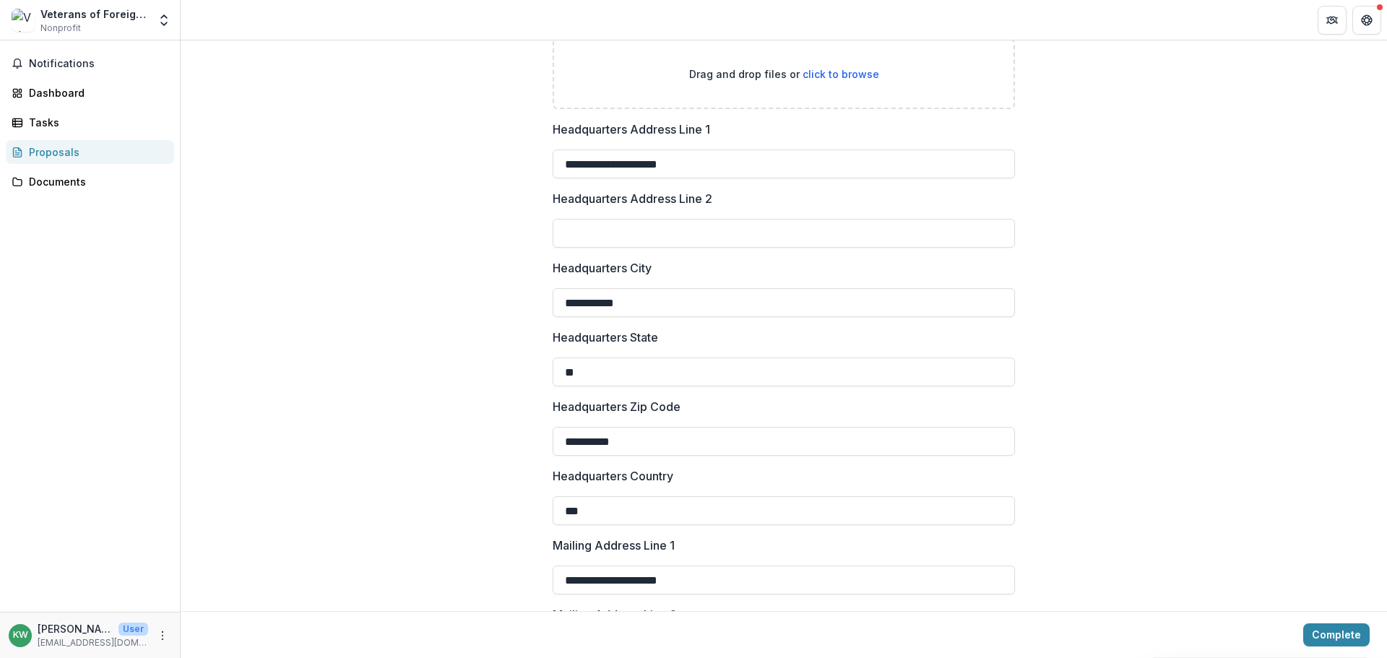
scroll to position [1517, 0]
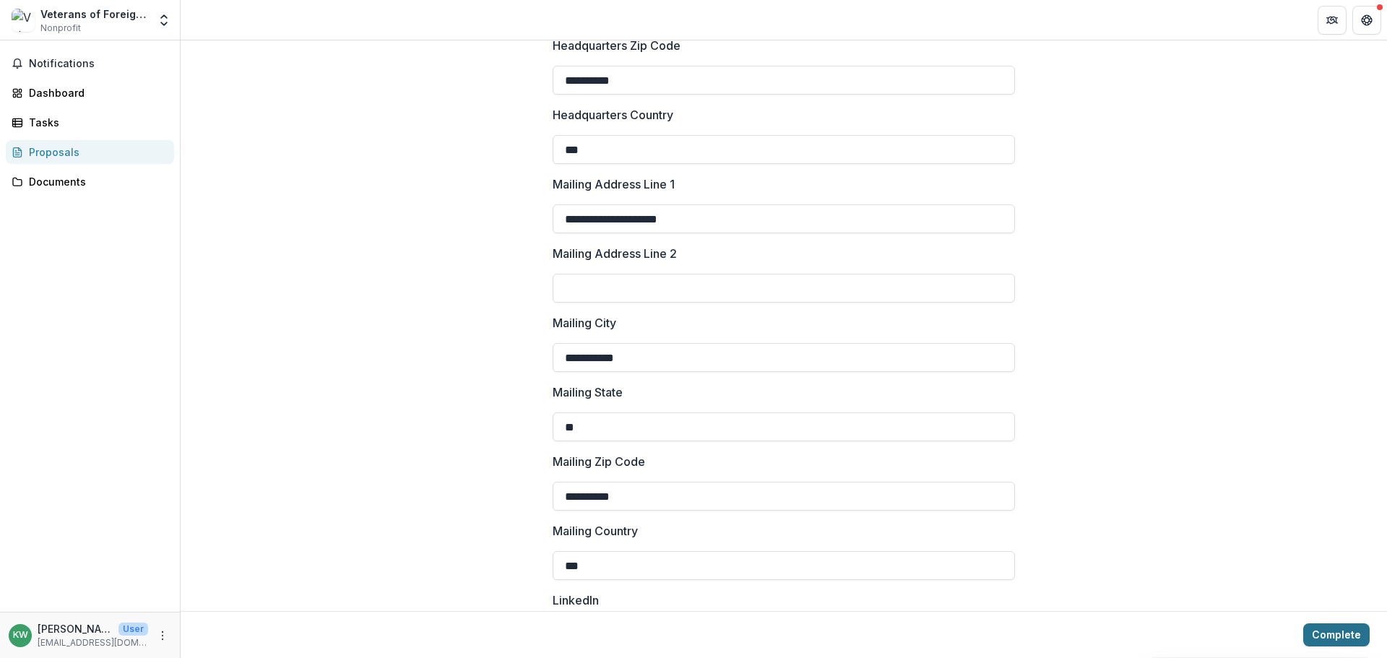
click at [1343, 628] on button "Complete" at bounding box center [1337, 635] width 66 height 23
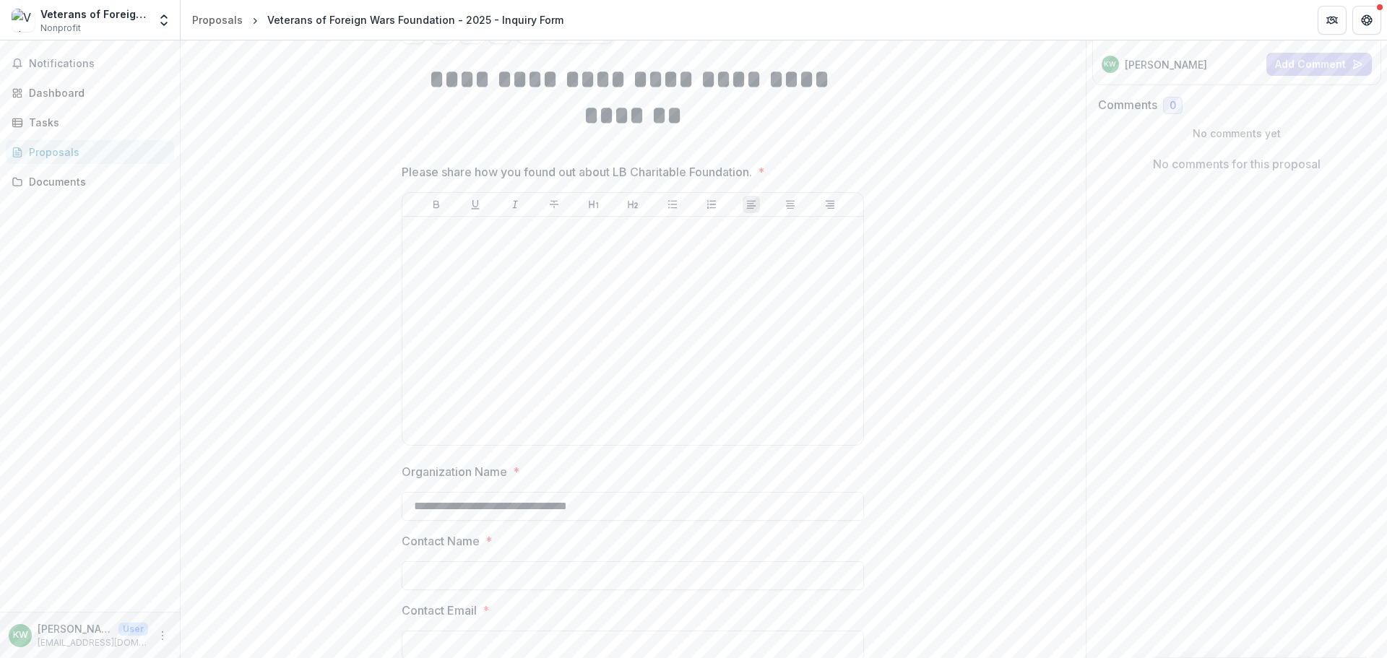
scroll to position [193, 0]
click at [677, 264] on div at bounding box center [632, 336] width 449 height 217
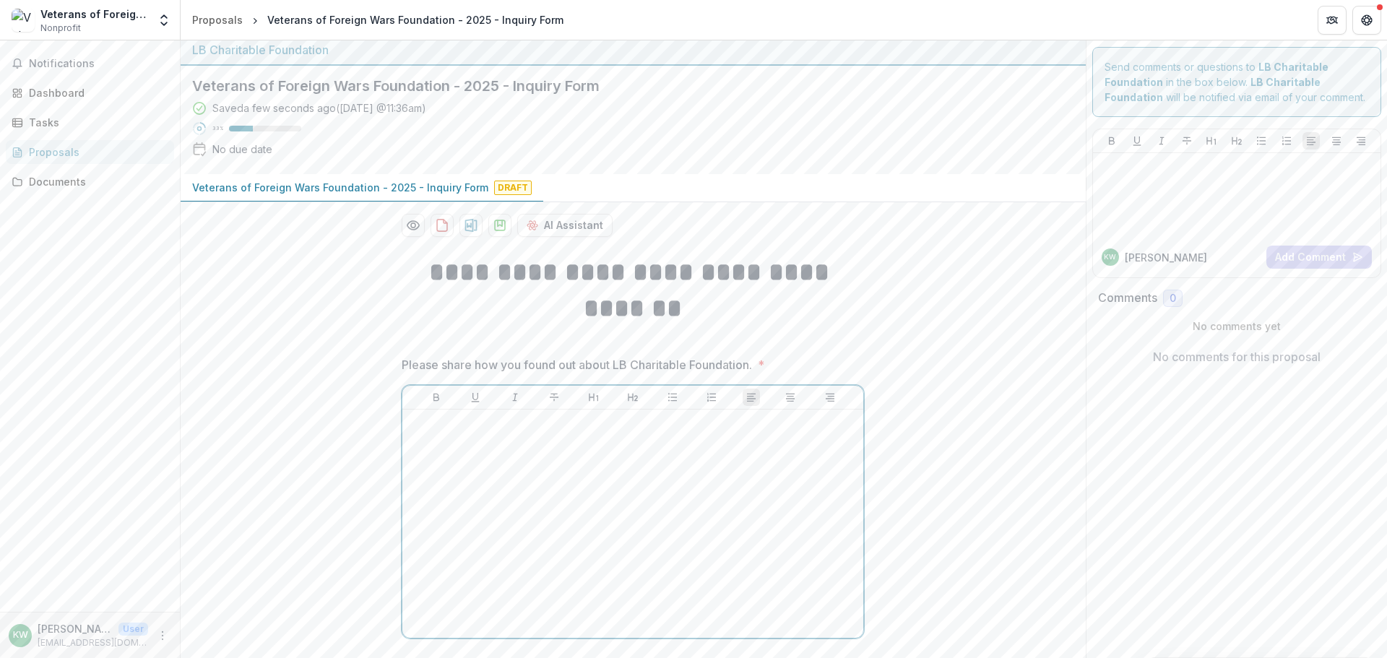
scroll to position [0, 0]
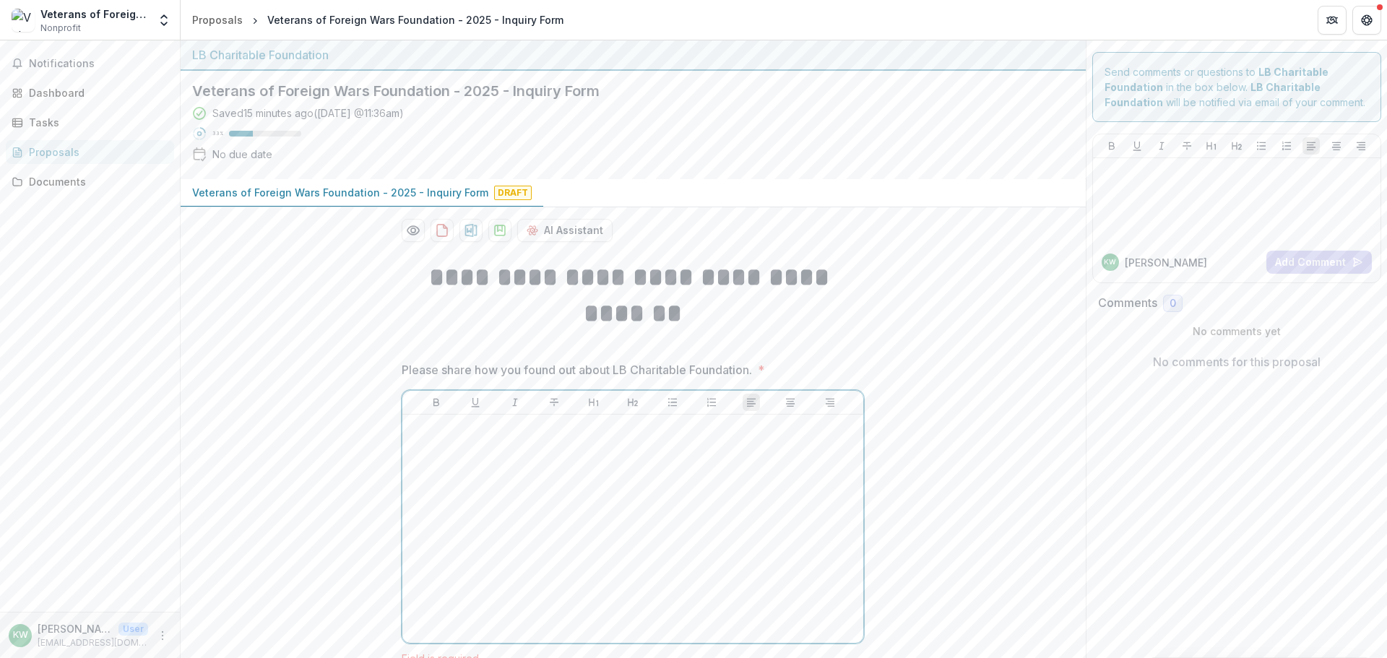
click at [556, 450] on div at bounding box center [632, 529] width 449 height 217
